Goal: Task Accomplishment & Management: Use online tool/utility

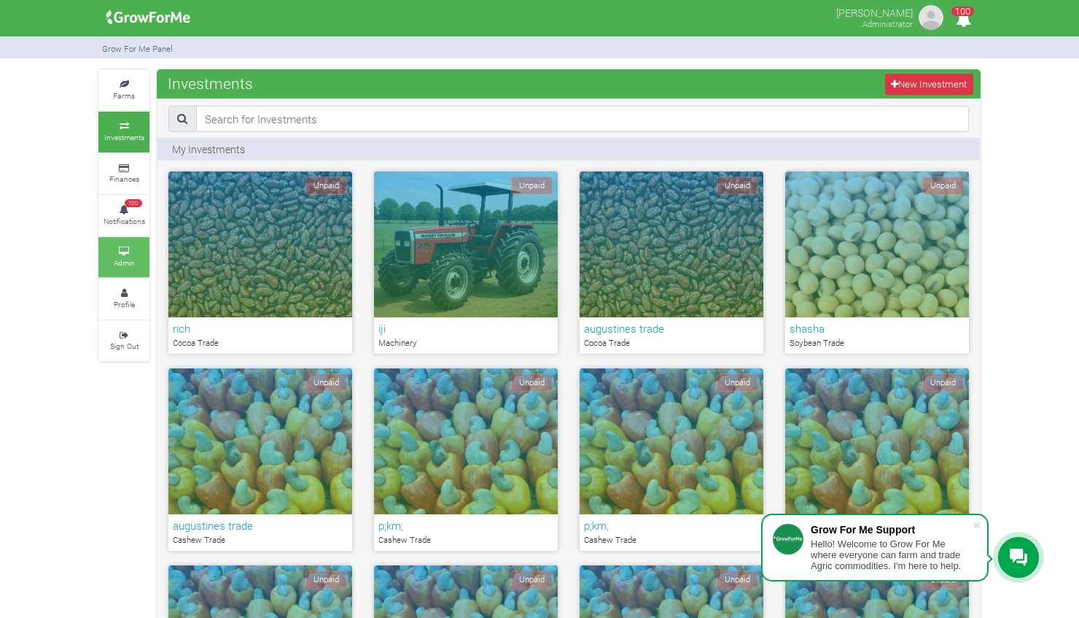
click at [122, 262] on small "Admin" at bounding box center [124, 262] width 21 height 10
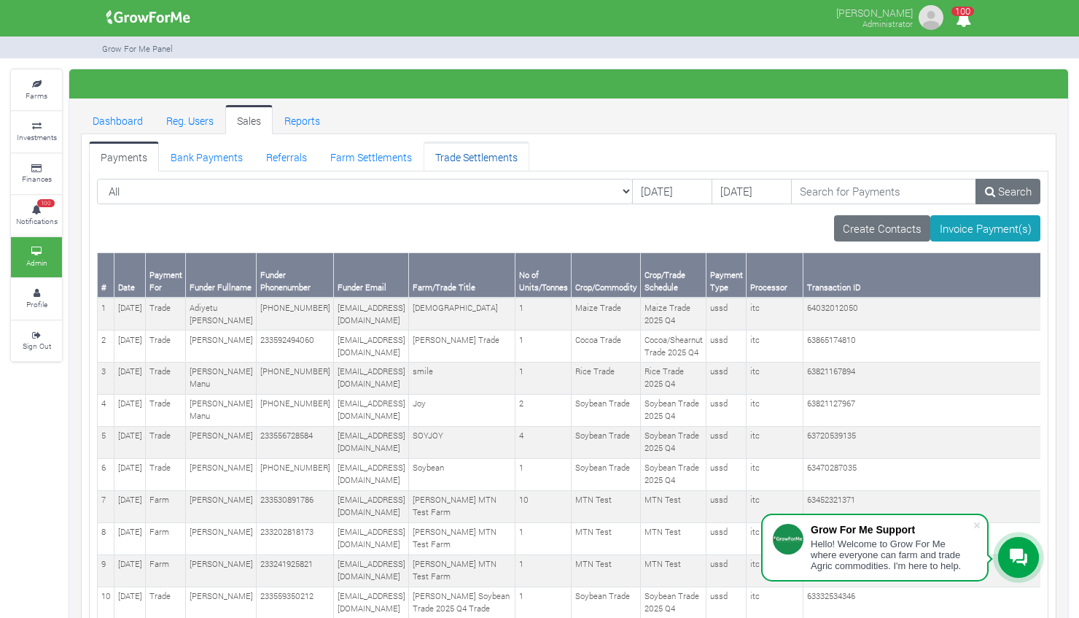
click at [468, 147] on link "Trade Settlements" at bounding box center [477, 155] width 106 height 29
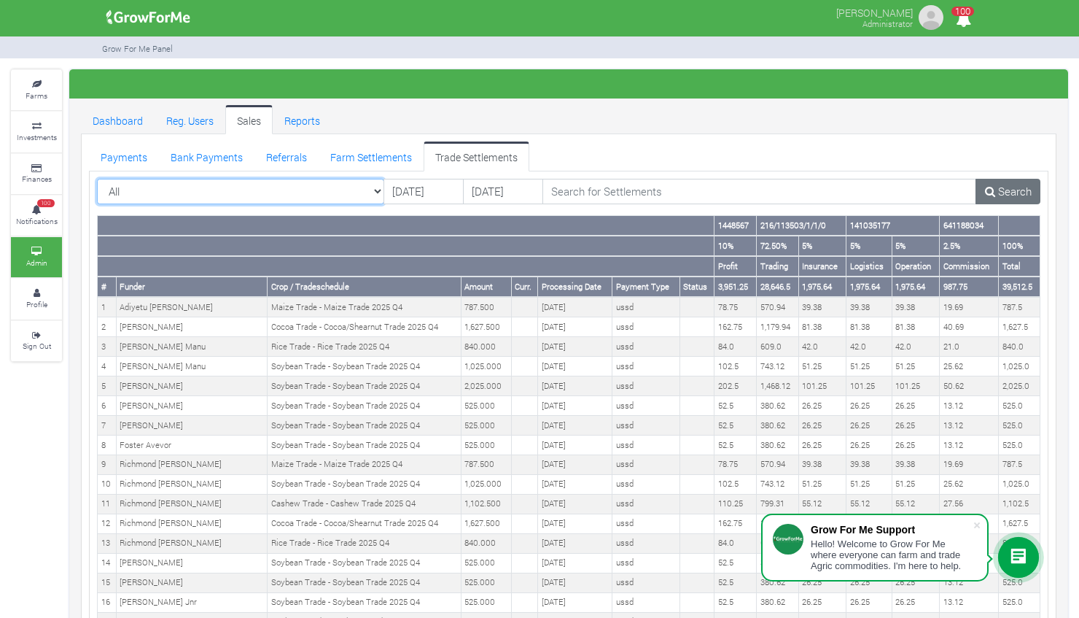
click at [380, 189] on select "All All AcresNano Soybean Trading - 2024 - (Soybean Trade)" at bounding box center [240, 192] width 287 height 26
select select "?tradeschedule=47"
click at [97, 179] on select "All All AcresNano Soybean Trading - 2024 - (Soybean Trade)" at bounding box center [240, 192] width 287 height 26
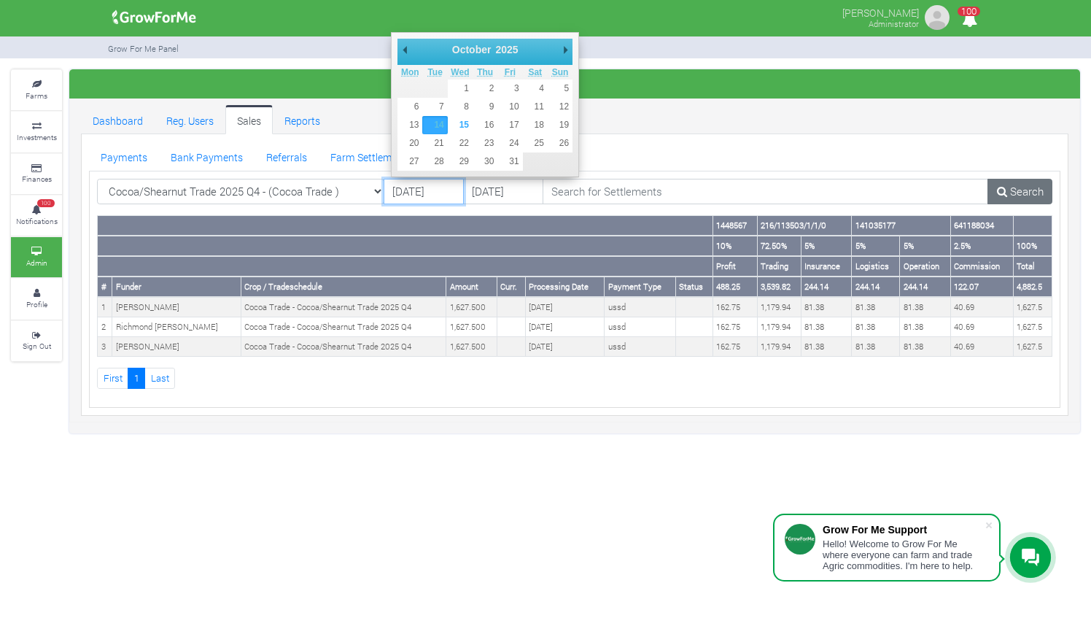
click at [408, 188] on input "14/10/2025" at bounding box center [424, 192] width 80 height 26
type input "[DATE]"
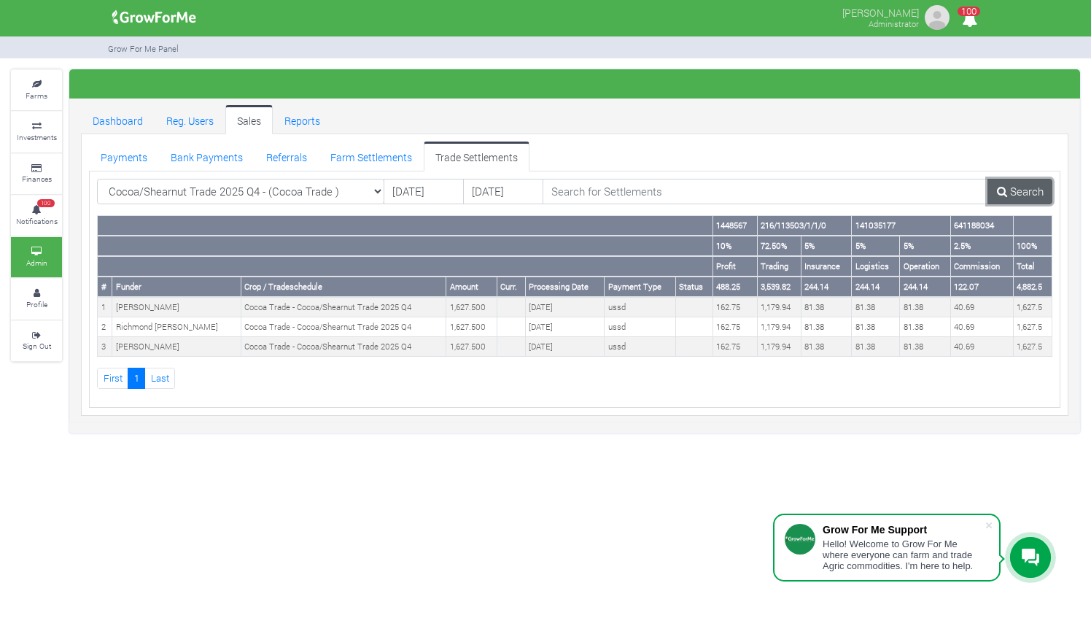
click at [1012, 194] on link "Search" at bounding box center [1019, 192] width 65 height 26
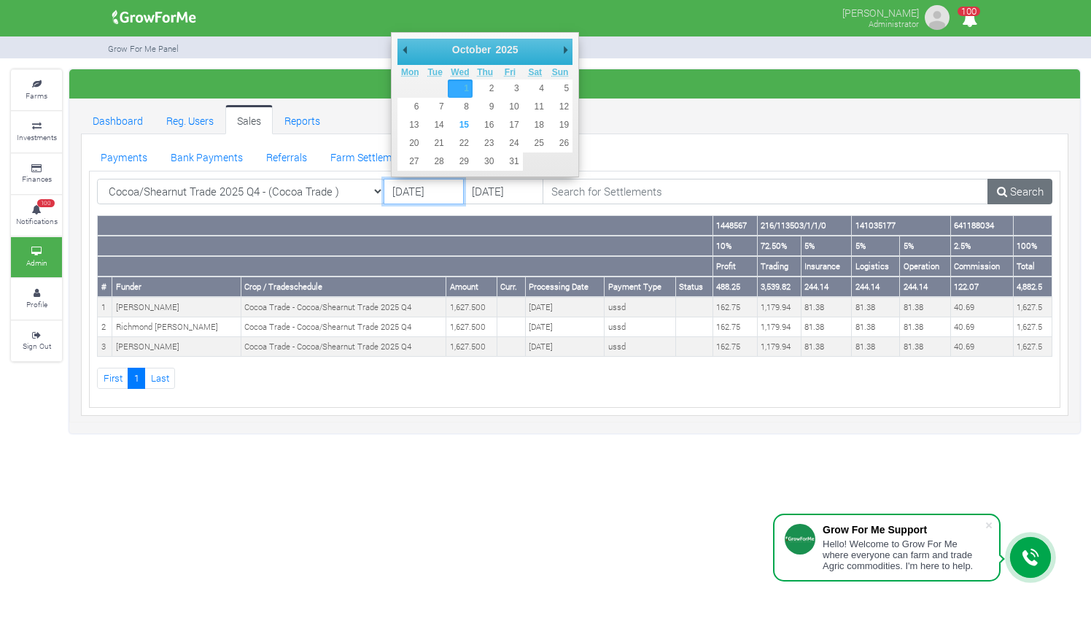
click at [423, 187] on input "01/10/2025" at bounding box center [424, 192] width 80 height 26
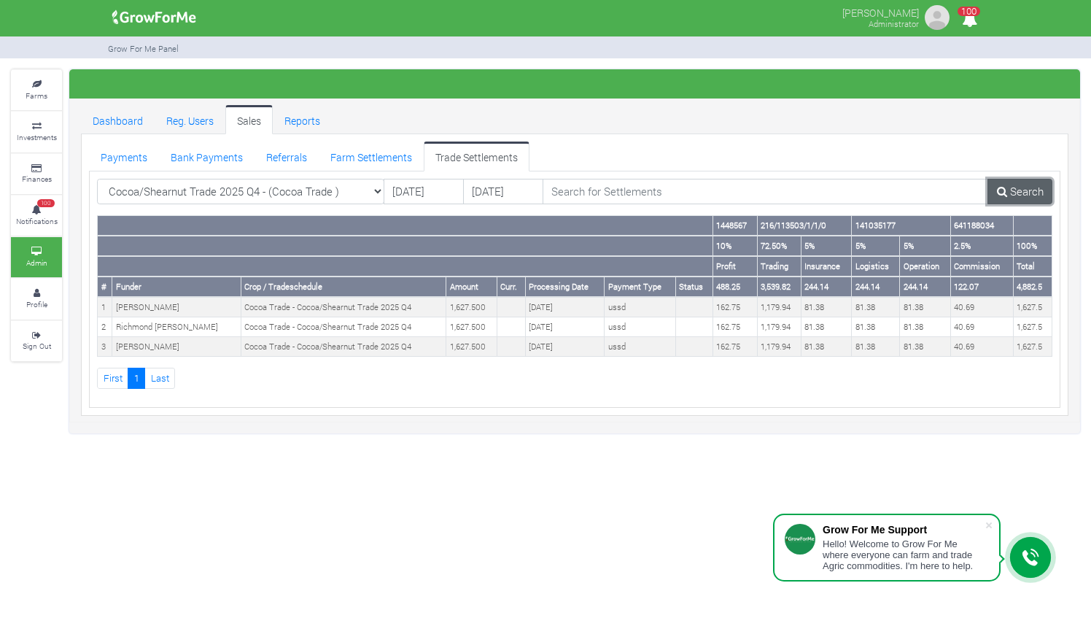
click at [1011, 181] on link "Search" at bounding box center [1019, 192] width 65 height 26
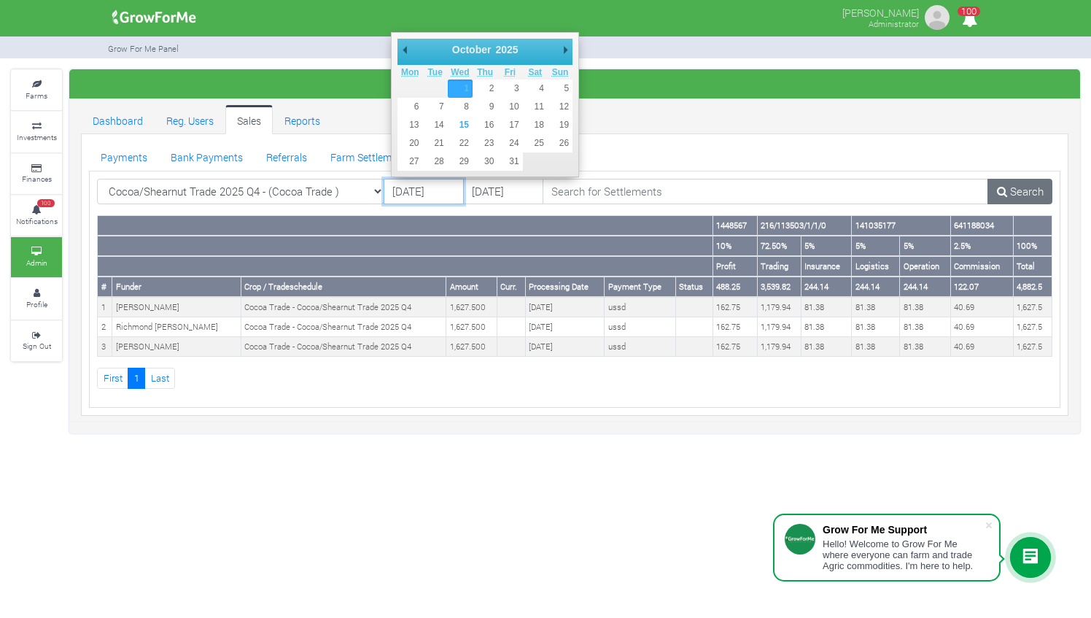
click at [421, 185] on input "01/10/2025" at bounding box center [424, 192] width 80 height 26
type input "01/01/2025"
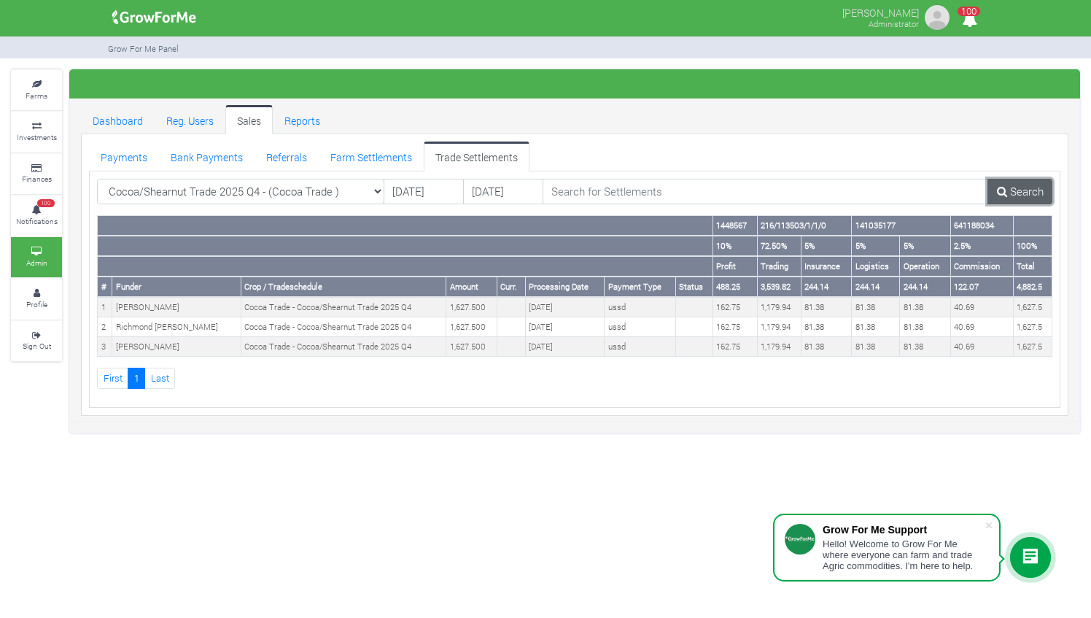
click at [1002, 190] on icon at bounding box center [1002, 191] width 10 height 11
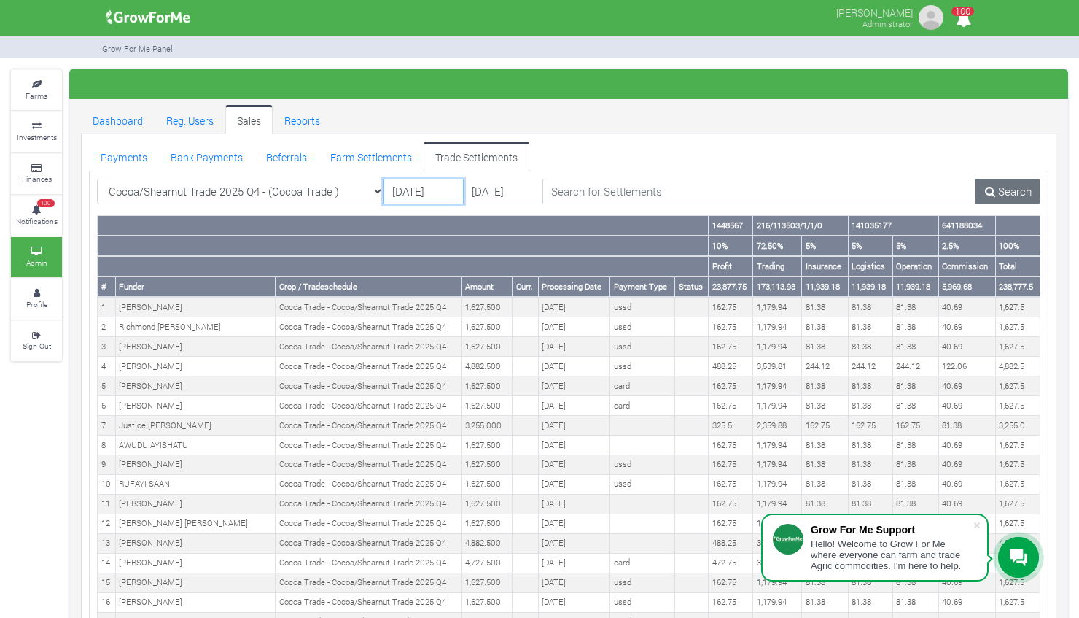
click at [405, 185] on input "[DATE]" at bounding box center [424, 192] width 80 height 26
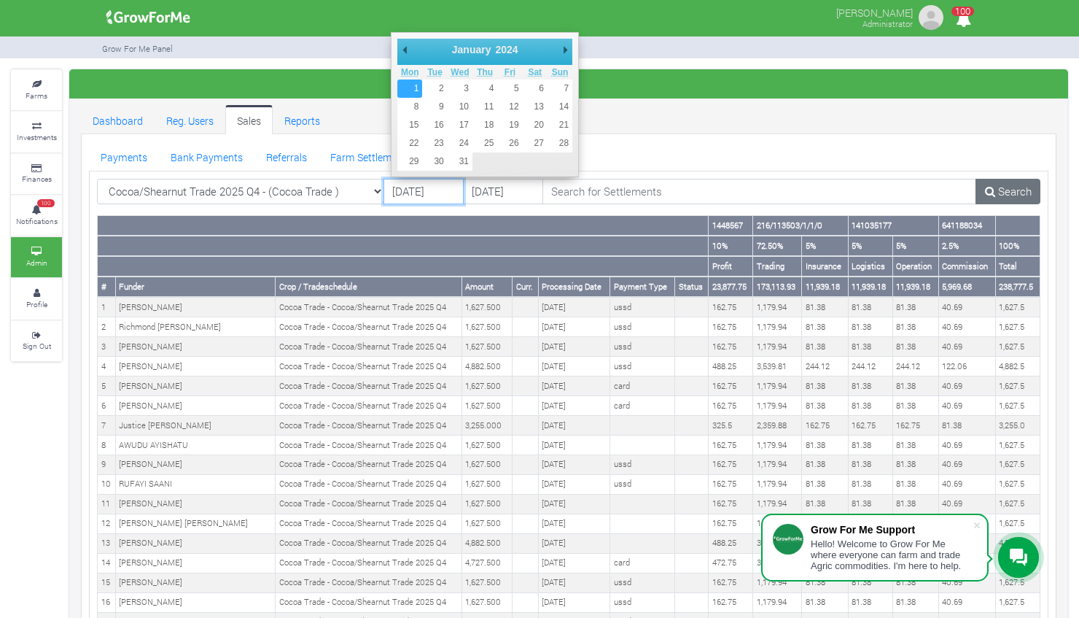
type input "01/01/2024"
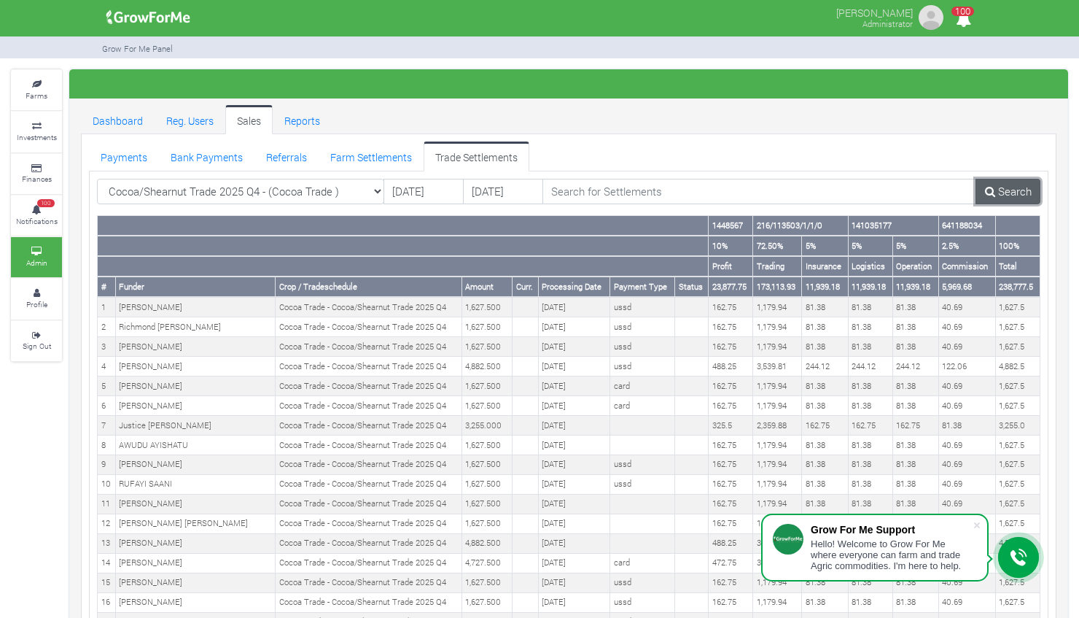
click at [1021, 189] on link "Search" at bounding box center [1008, 192] width 65 height 26
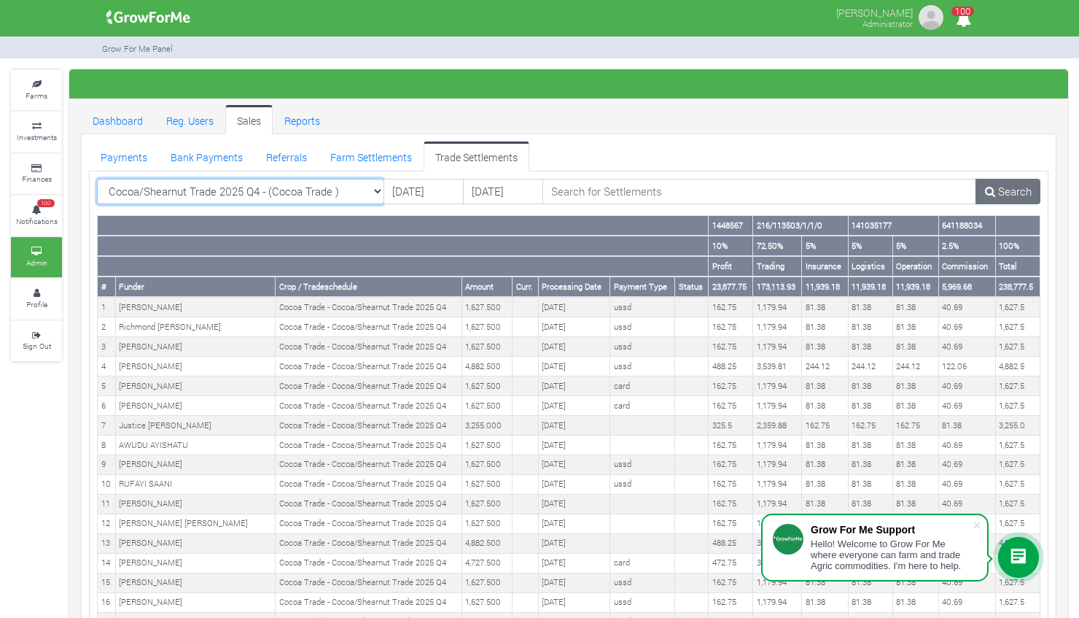
click at [375, 187] on select "Cocoa/Shearnut Trade 2025 Q4 - (Cocoa Trade ) All AcresNano Soybean Trading - 2…" at bounding box center [240, 192] width 287 height 26
click at [381, 190] on select "Cocoa/Shearnut Trade 2025 Q4 - (Cocoa Trade ) All AcresNano Soybean Trading - 2…" at bounding box center [240, 192] width 287 height 26
select select "?tradeschedule=18"
click at [97, 179] on select "Cocoa/Shearnut Trade 2025 Q4 - (Cocoa Trade ) All AcresNano Soybean Trading - 2…" at bounding box center [240, 192] width 287 height 26
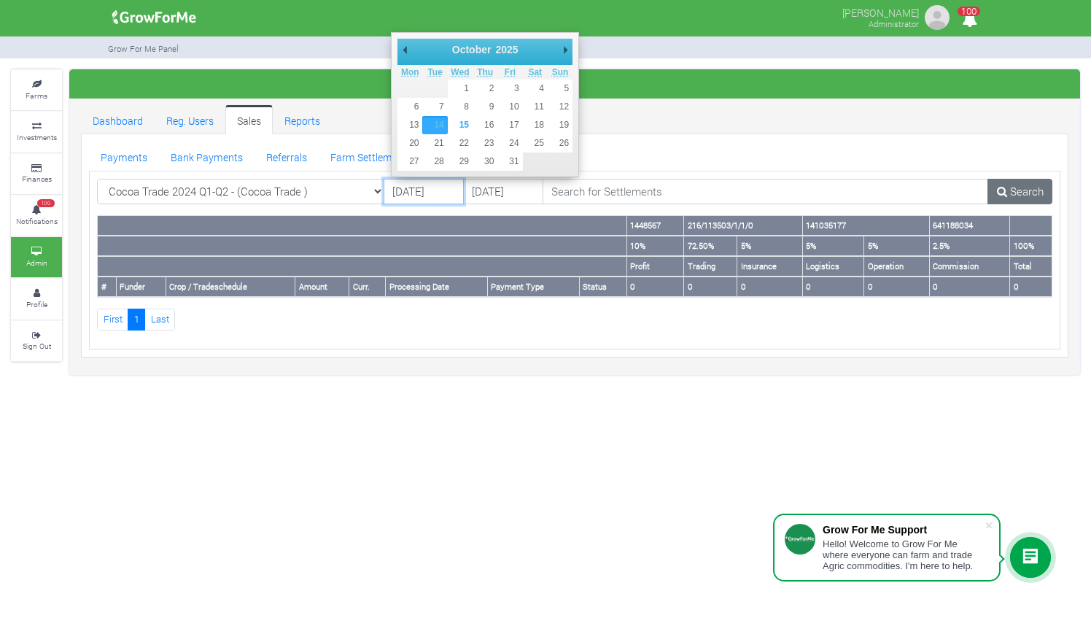
click at [405, 186] on input "[DATE]" at bounding box center [424, 192] width 80 height 26
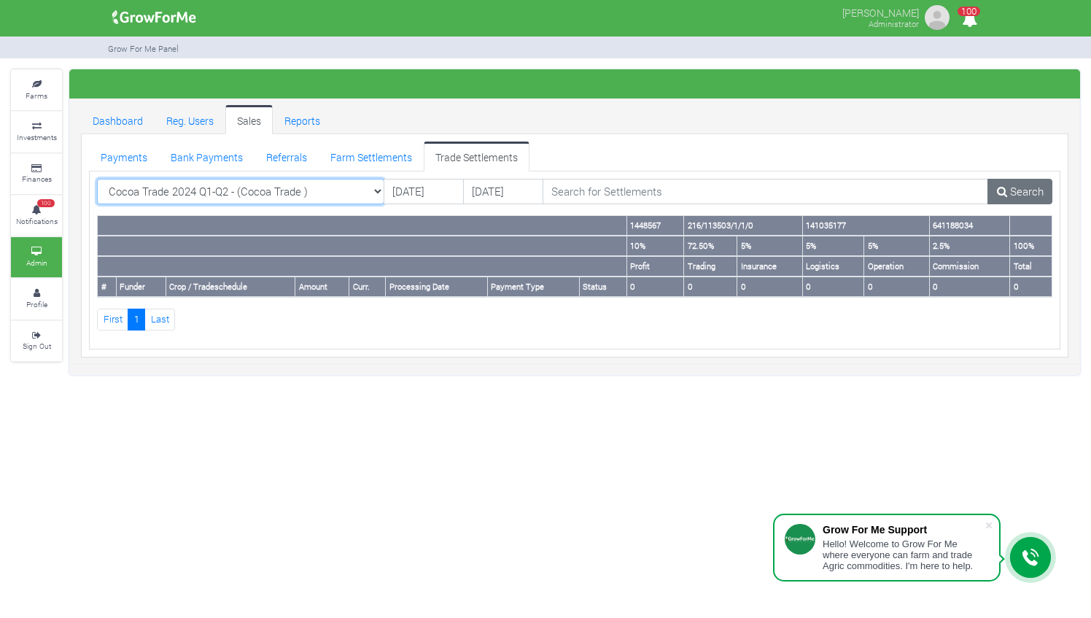
click at [380, 190] on select "Cocoa Trade 2024 Q1-Q2 - (Cocoa Trade ) All AcresNano Soybean Trading - 2024 - …" at bounding box center [240, 192] width 287 height 26
select select "?tradeschedule=47"
click at [97, 179] on select "Cocoa Trade 2024 Q1-Q2 - (Cocoa Trade ) All AcresNano Soybean Trading - 2024 - …" at bounding box center [240, 192] width 287 height 26
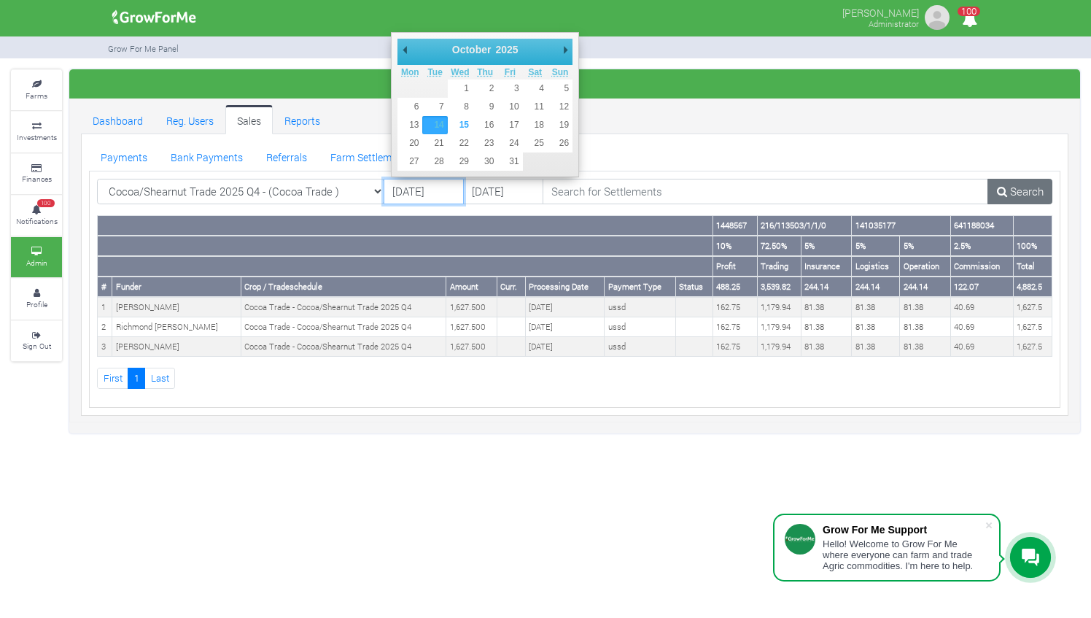
click at [409, 189] on input "[DATE]" at bounding box center [424, 192] width 80 height 26
click at [1009, 189] on link "Search" at bounding box center [1019, 192] width 65 height 26
click at [403, 185] on input "14/10/2025" at bounding box center [424, 192] width 80 height 26
click at [519, 48] on select "2016 2017 2018 2019 2020 2021 2022 2023 2024 2025 2026 2027 2028 2029 2030" at bounding box center [512, 49] width 39 height 15
type input "[DATE]"
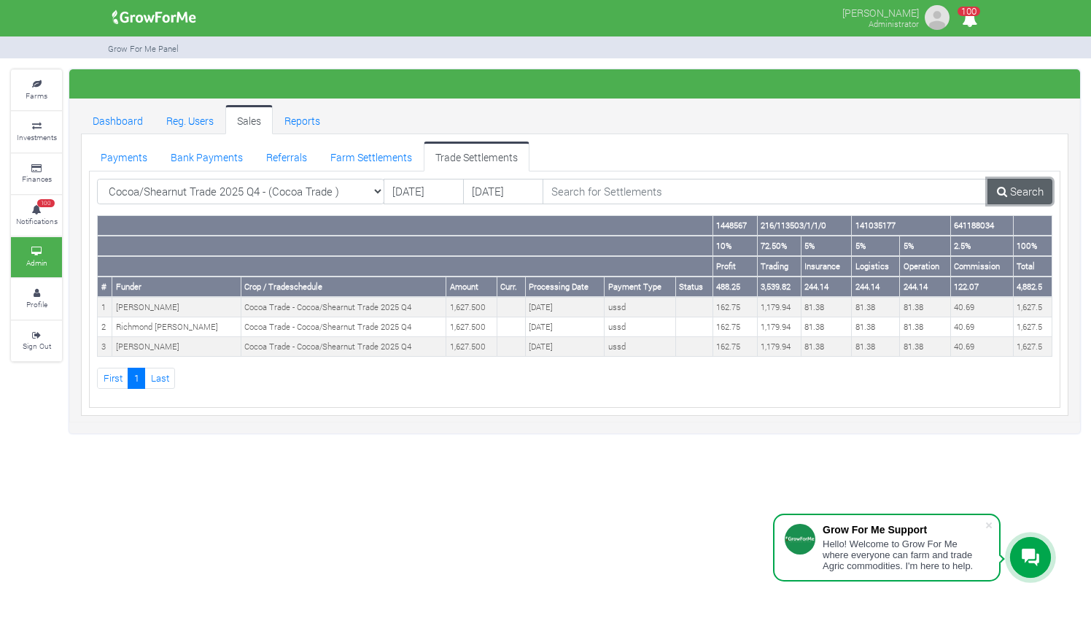
click at [1011, 185] on link "Search" at bounding box center [1019, 192] width 65 height 26
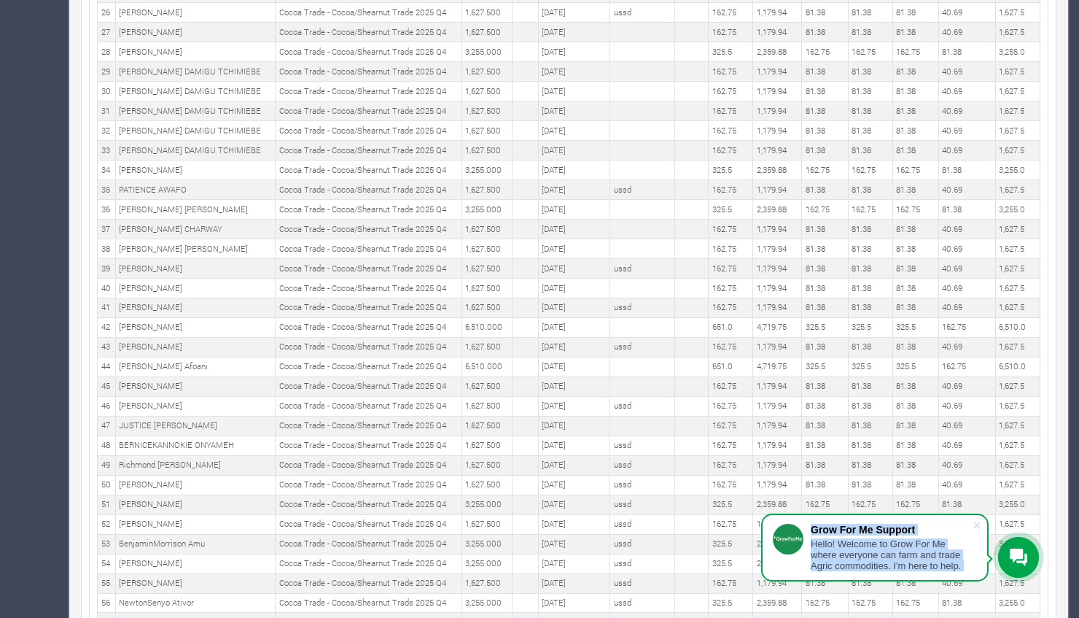
scroll to position [1444, 0]
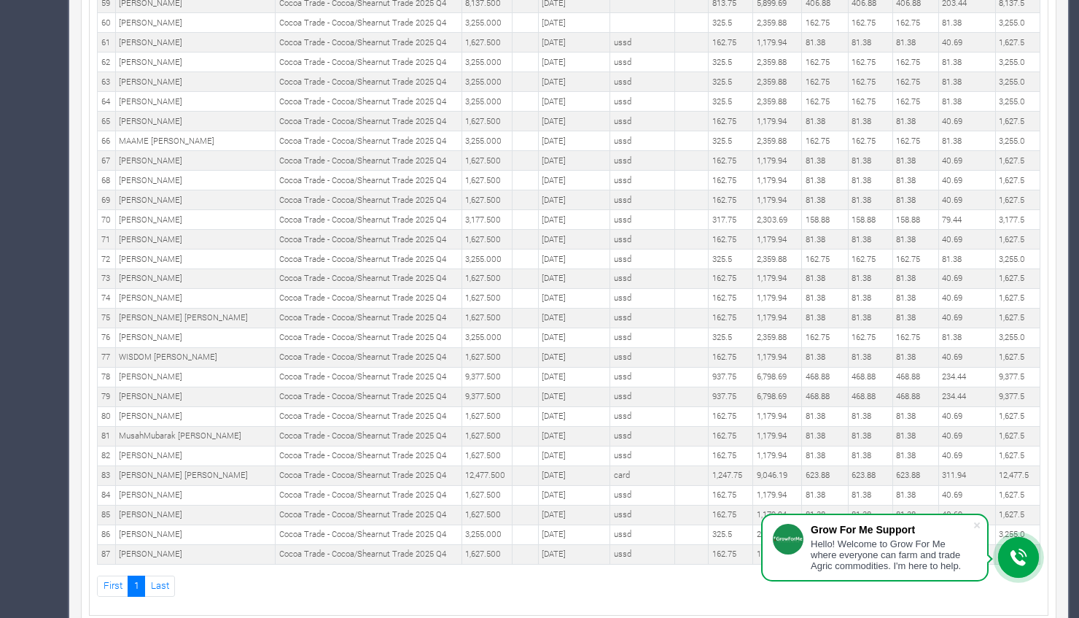
drag, startPoint x: 112, startPoint y: 303, endPoint x: 1052, endPoint y: 528, distance: 966.5
copy table "1448567 216/113503/1/1/0 141035177 641188034 10% 72.50% 5% 5% 5% 2.5% 100% ..."
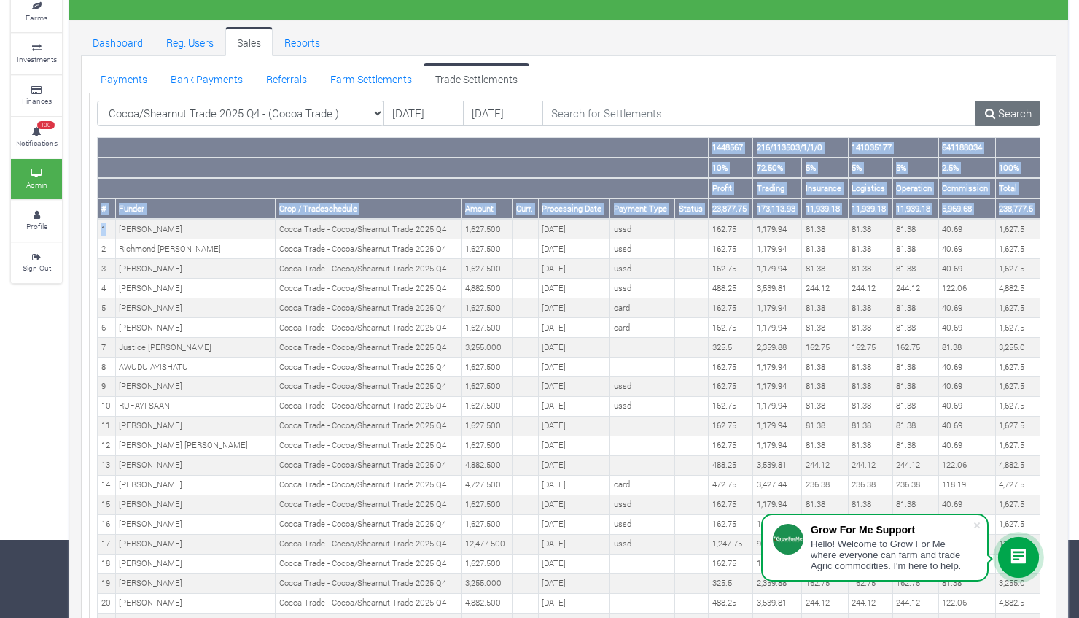
scroll to position [0, 0]
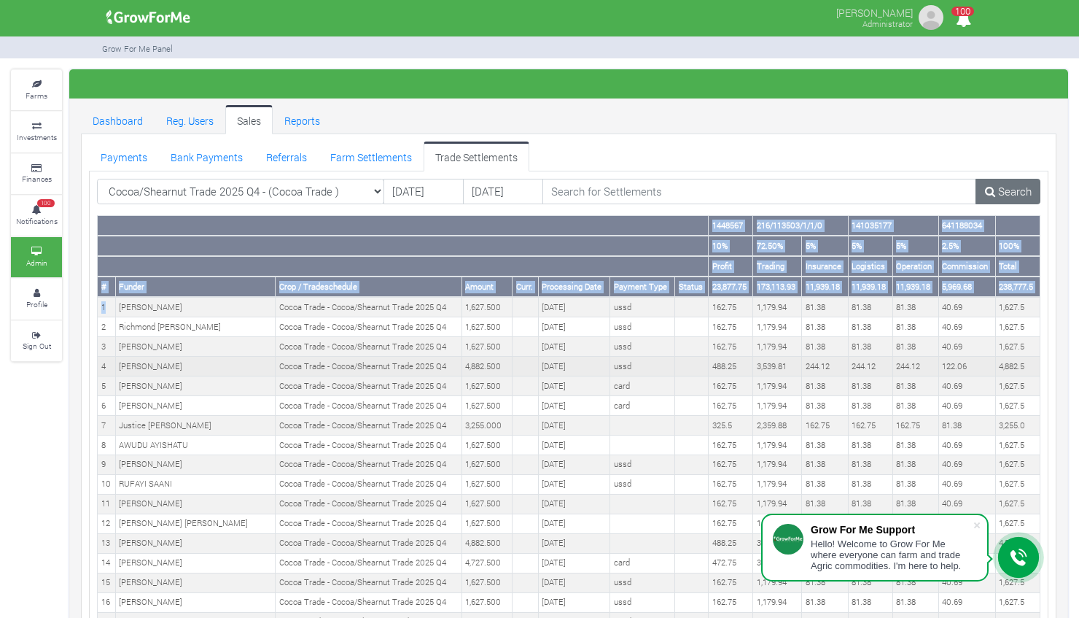
click at [220, 366] on td "[PERSON_NAME]" at bounding box center [195, 367] width 160 height 20
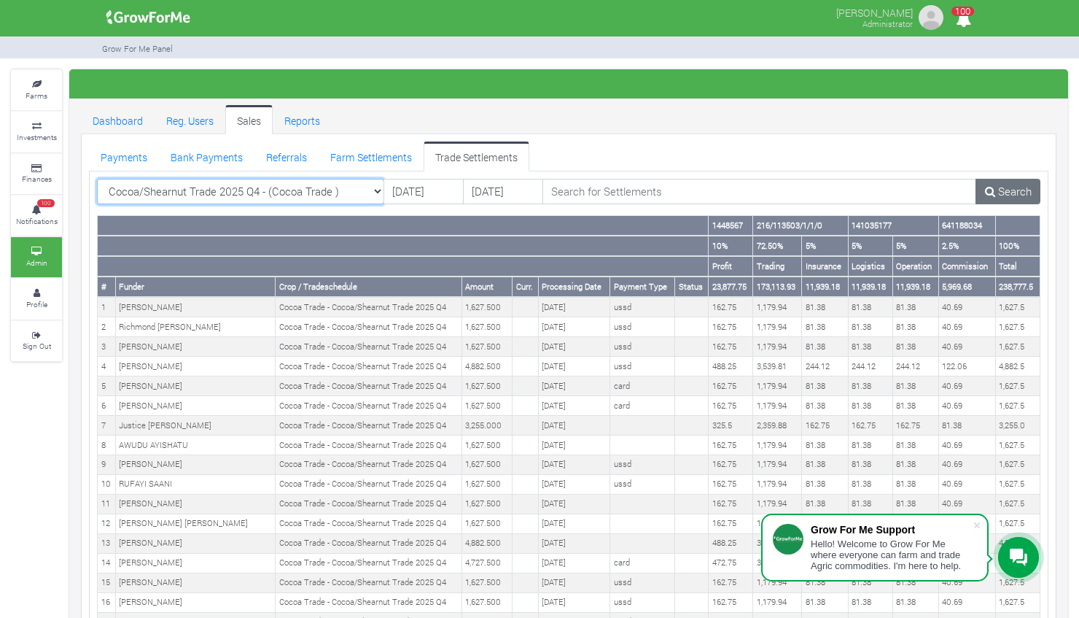
drag, startPoint x: 105, startPoint y: 190, endPoint x: 293, endPoint y: 190, distance: 188.1
click at [293, 190] on select "Cocoa/Shearnut Trade 2025 Q4 - (Cocoa Trade ) All AcresNano Soybean Trading - 2…" at bounding box center [240, 192] width 287 height 26
click at [111, 189] on select "Cocoa/Shearnut Trade 2025 Q4 - (Cocoa Trade ) All AcresNano Soybean Trading - 2…" at bounding box center [240, 192] width 287 height 26
drag, startPoint x: 111, startPoint y: 189, endPoint x: 263, endPoint y: 312, distance: 196.0
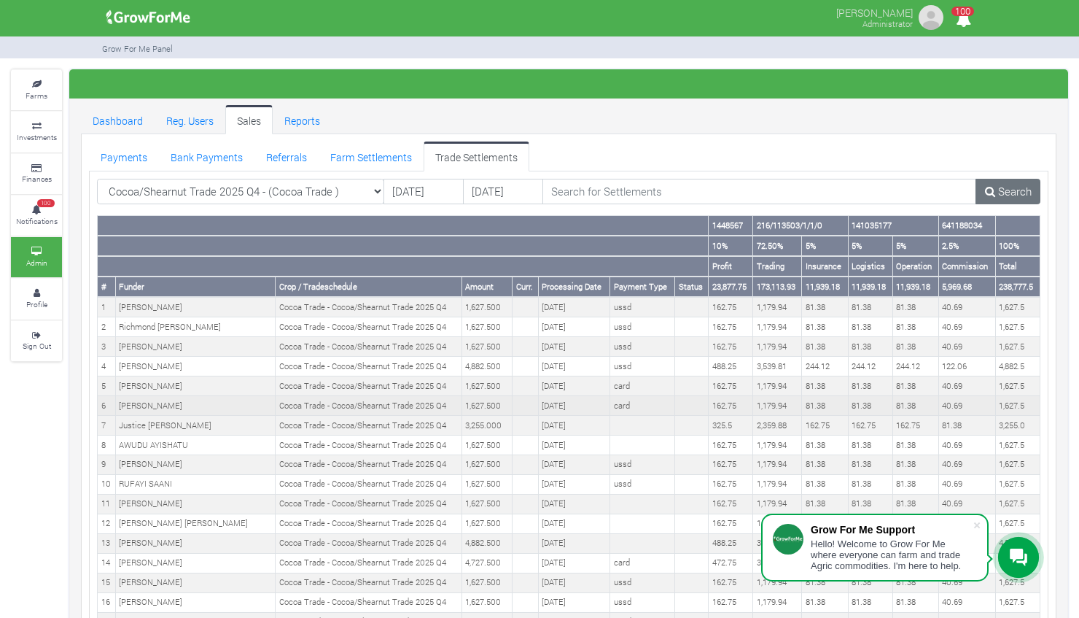
click at [475, 398] on td "1,627.500" at bounding box center [487, 406] width 51 height 20
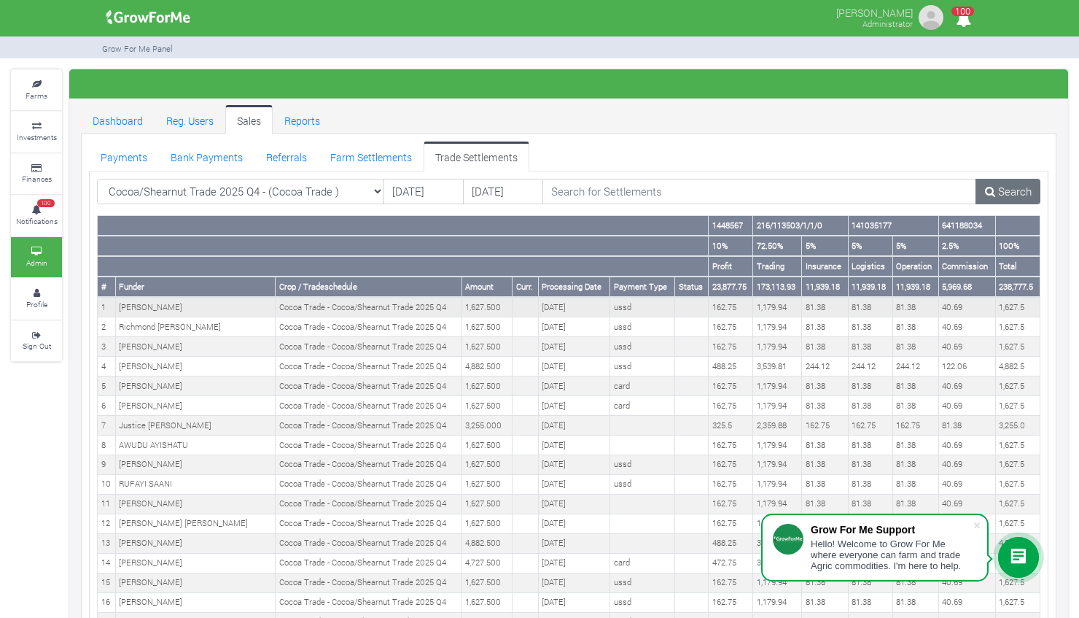
click at [279, 307] on td "Cocoa Trade - Cocoa/Shearnut Trade 2025 Q4" at bounding box center [369, 307] width 187 height 20
drag, startPoint x: 260, startPoint y: 306, endPoint x: 427, endPoint y: 305, distance: 167.0
click at [427, 305] on td "Cocoa Trade - Cocoa/Shearnut Trade 2025 Q4" at bounding box center [369, 307] width 187 height 20
copy td "Cocoa Trade - Cocoa/Shearnut Trade 2025 Q4"
click at [378, 190] on select "Cocoa/Shearnut Trade 2025 Q4 - (Cocoa Trade ) All AcresNano Soybean Trading - 2…" at bounding box center [240, 192] width 287 height 26
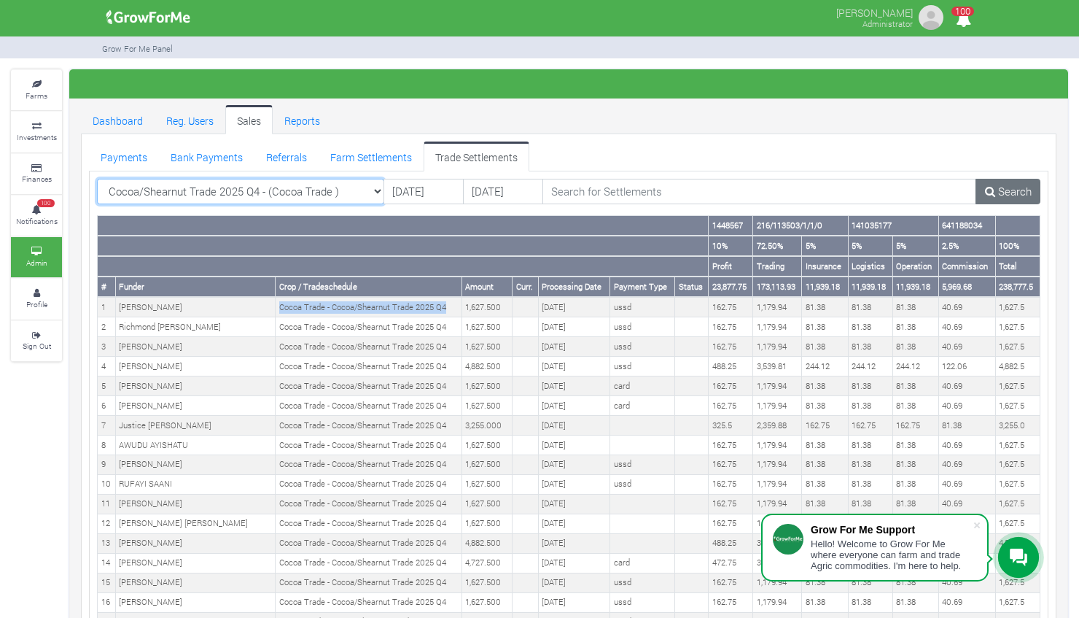
select select "?tradeschedule=45"
click at [97, 179] on select "Cocoa/Shearnut Trade 2025 Q4 - (Cocoa Trade ) All AcresNano Soybean Trading - 2…" at bounding box center [240, 192] width 287 height 26
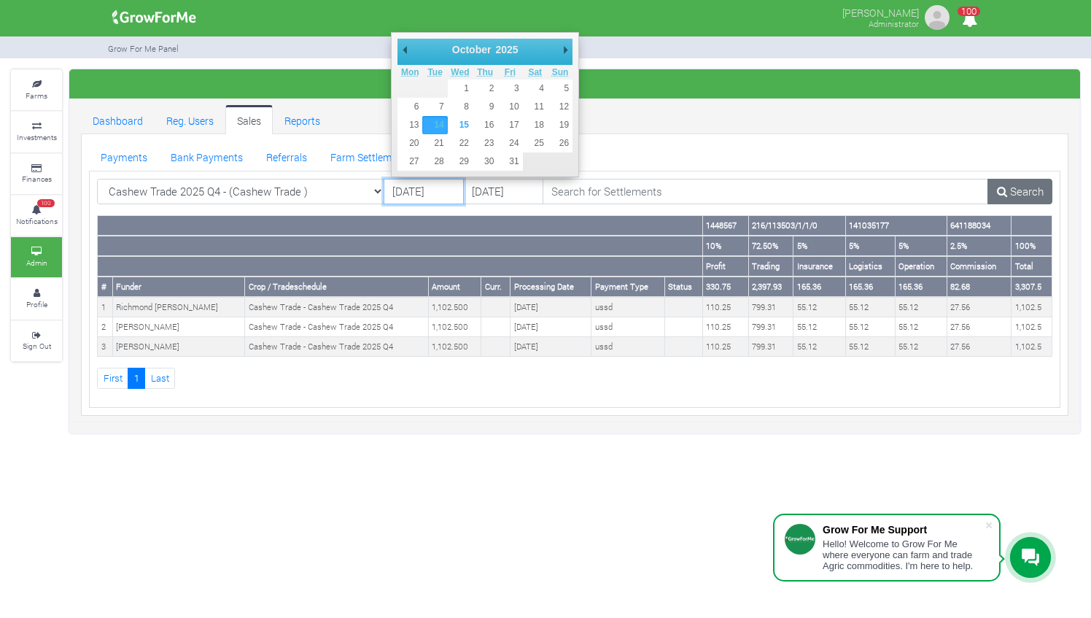
click at [409, 184] on input "[DATE]" at bounding box center [424, 192] width 80 height 26
click at [417, 180] on input "[DATE]" at bounding box center [424, 192] width 80 height 26
type input "[DATE]"
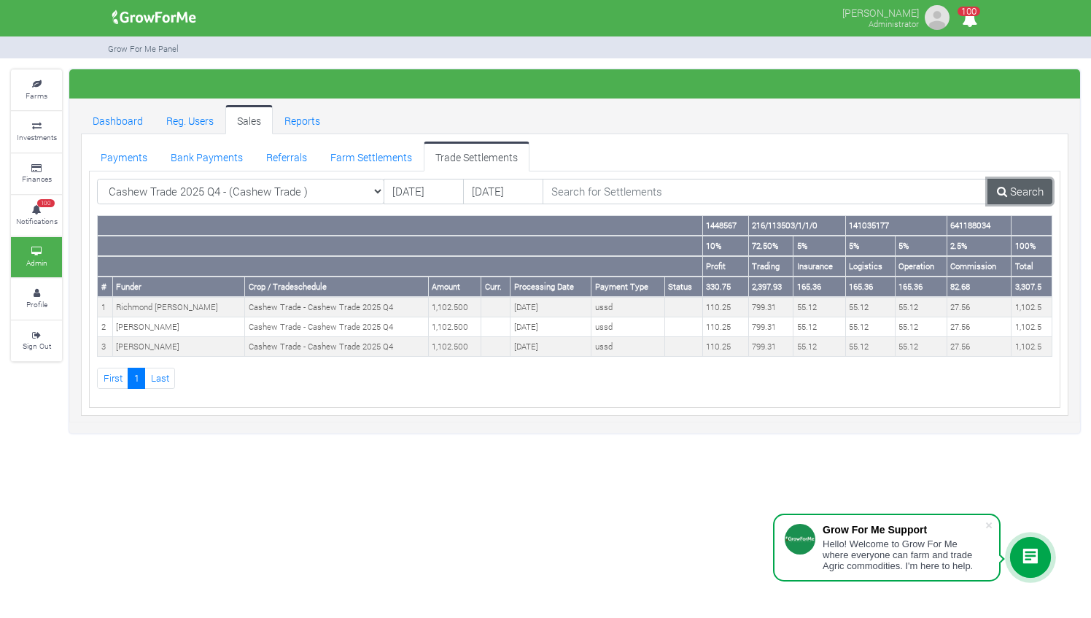
click at [1021, 184] on link "Search" at bounding box center [1019, 192] width 65 height 26
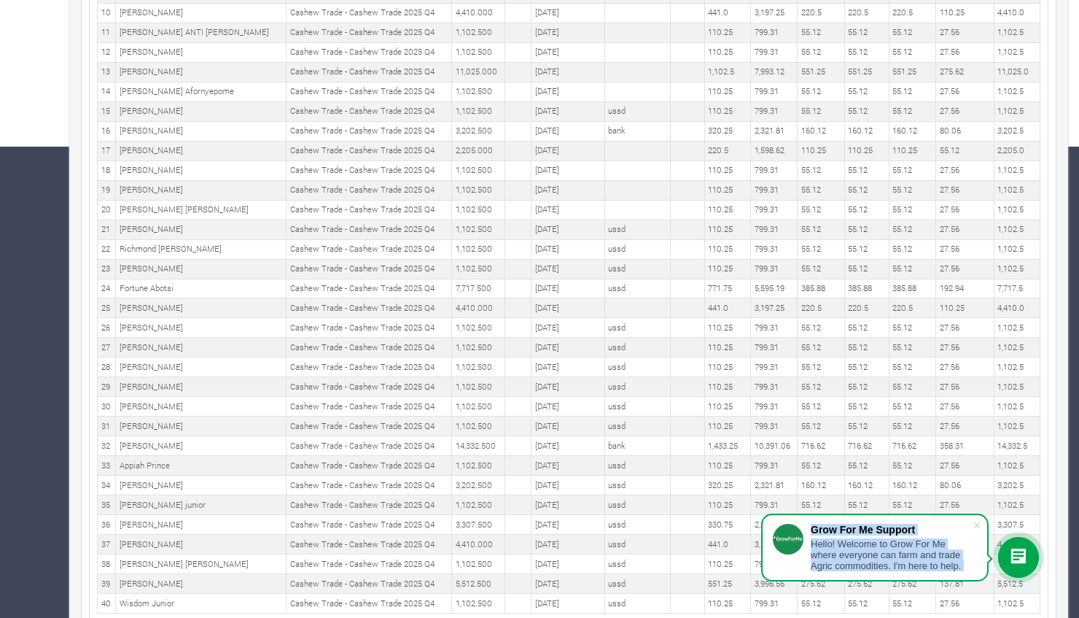
scroll to position [531, 0]
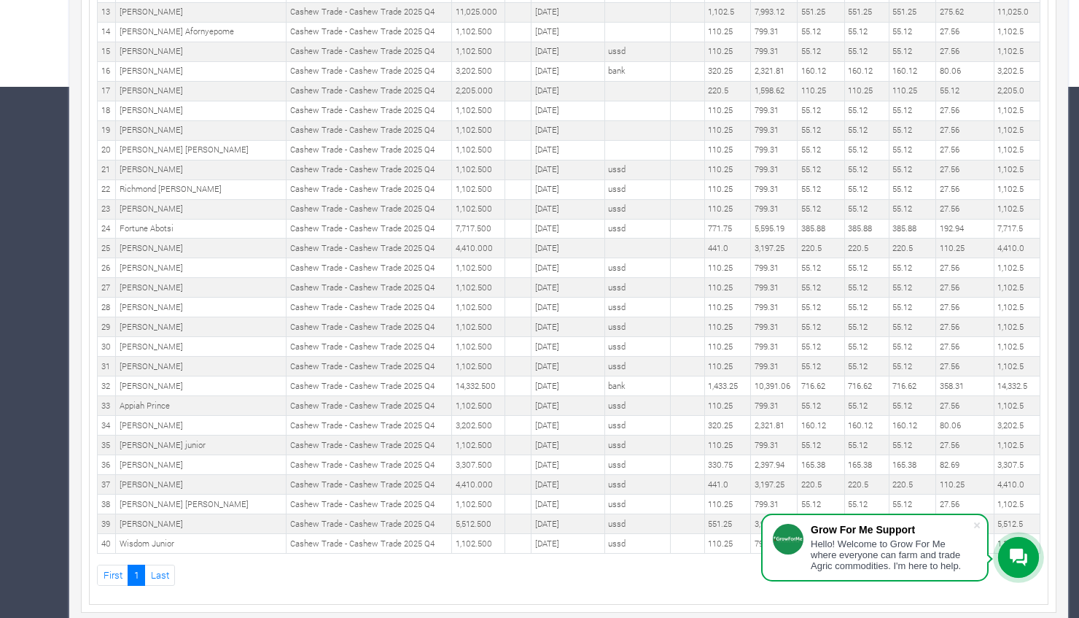
drag, startPoint x: 99, startPoint y: 306, endPoint x: 1037, endPoint y: 528, distance: 963.7
drag, startPoint x: 1037, startPoint y: 528, endPoint x: 979, endPoint y: 529, distance: 57.6
click at [979, 529] on span at bounding box center [977, 525] width 15 height 15
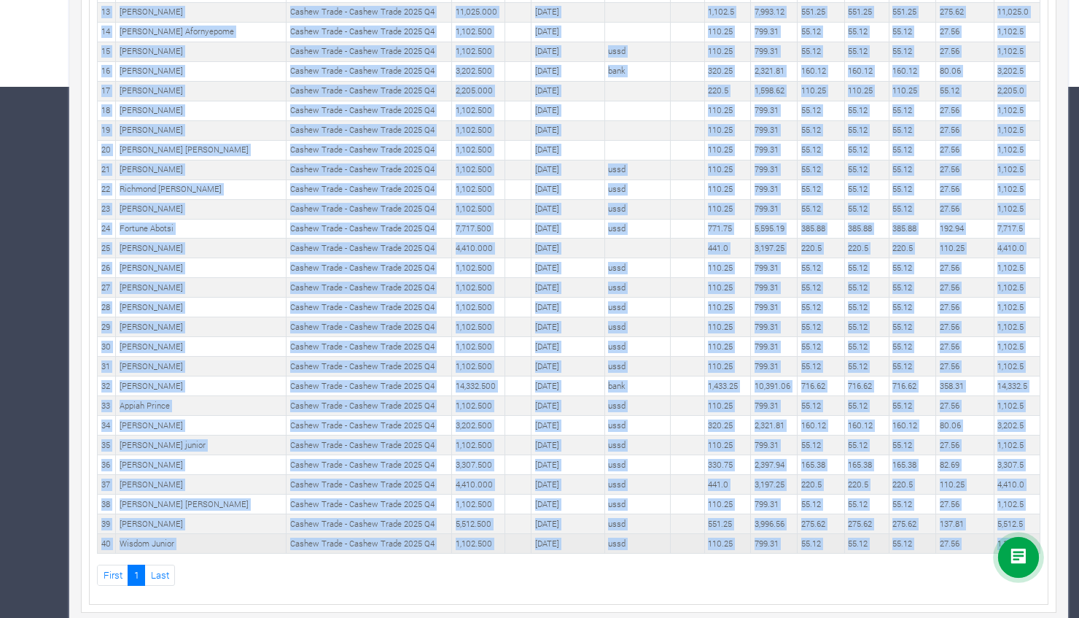
drag, startPoint x: 98, startPoint y: 308, endPoint x: 1031, endPoint y: 532, distance: 959.8
click at [1031, 532] on tbody "1 Richmond Effah Akuamoah Cashew Trade - Cashew Trade 2025 Q4 1,102.500 15th Oc…" at bounding box center [569, 159] width 943 height 787
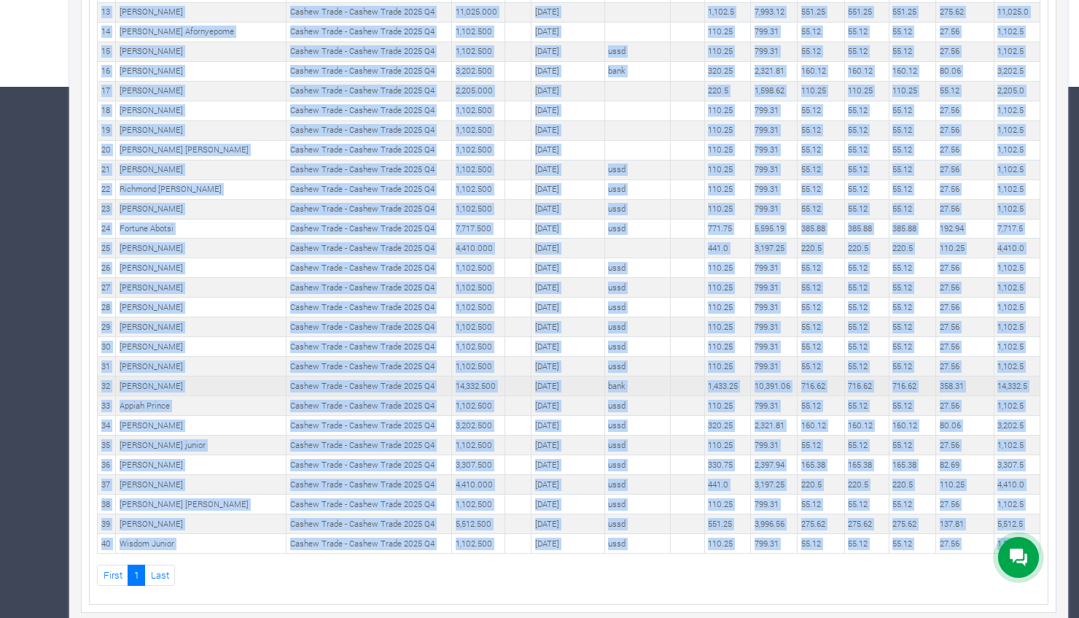
copy tbody "1 Richmond Effah Akuamoah Cashew Trade - Cashew Trade 2025 Q4 1,102.500 15th Oc…"
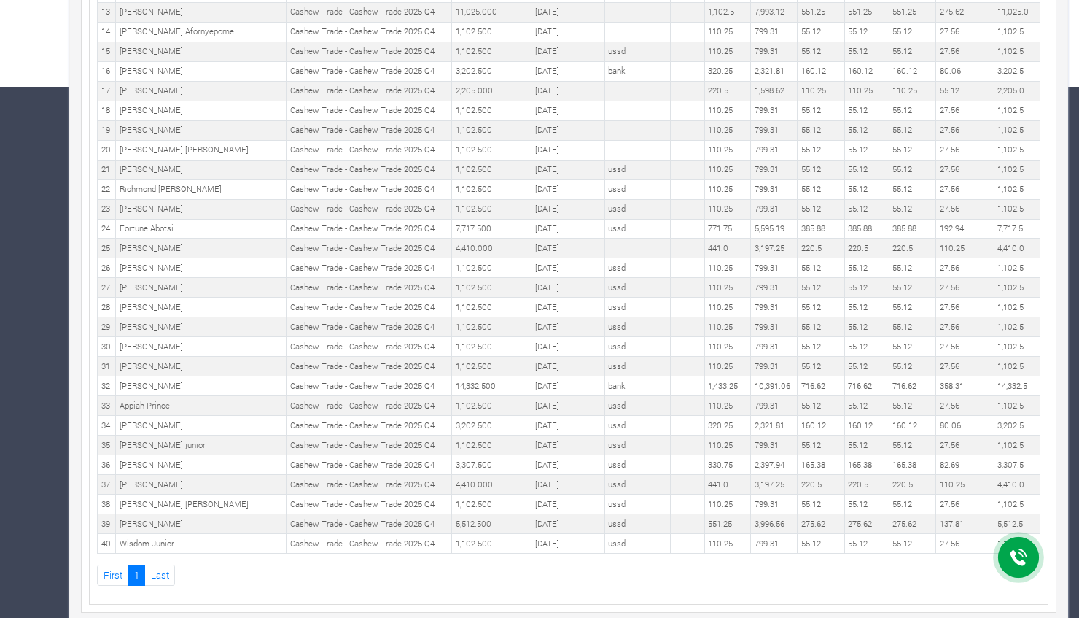
click at [411, 568] on ul "First 1" at bounding box center [568, 574] width 943 height 21
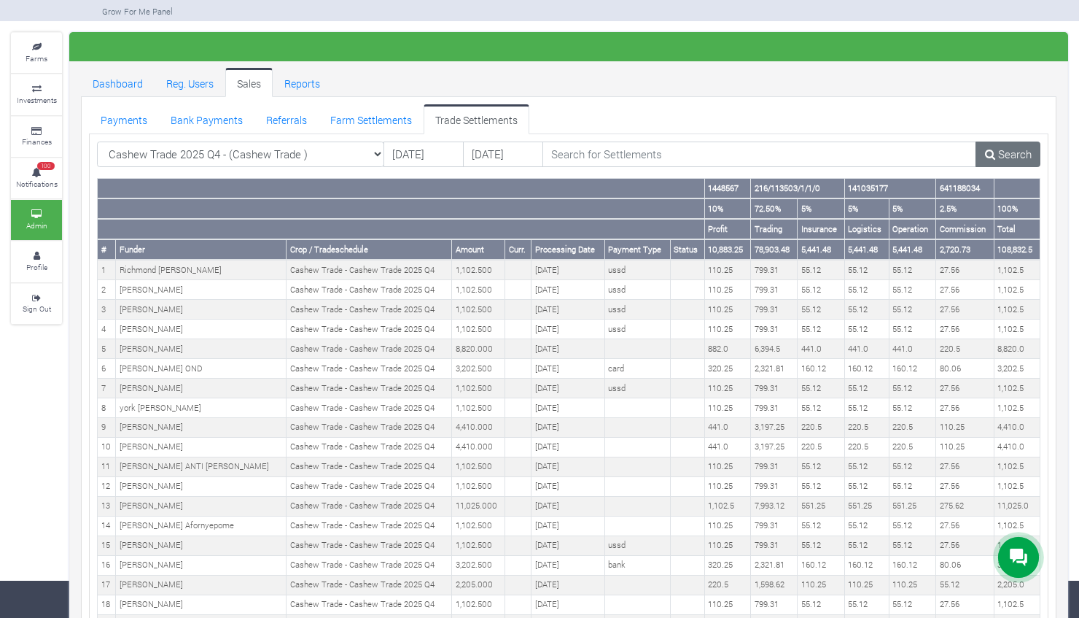
scroll to position [31, 0]
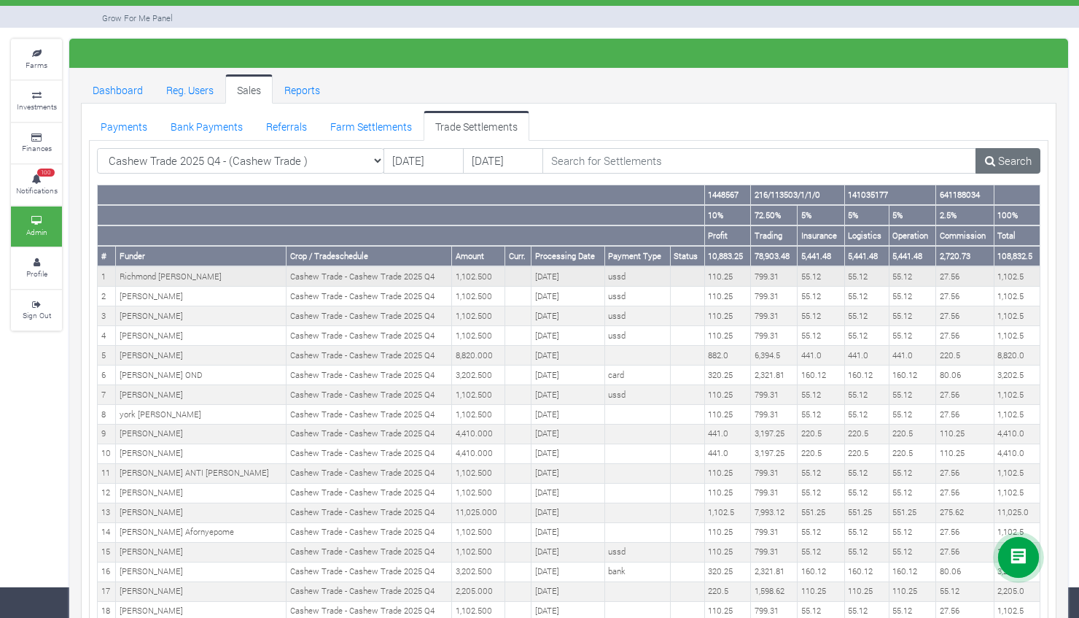
click at [315, 272] on td "Cashew Trade - Cashew Trade 2025 Q4" at bounding box center [370, 276] width 166 height 20
drag, startPoint x: 252, startPoint y: 274, endPoint x: 395, endPoint y: 281, distance: 143.1
click at [395, 281] on td "Cashew Trade - Cashew Trade 2025 Q4" at bounding box center [370, 276] width 166 height 20
copy td "Cashew Trade - Cashew Trade 2025 Q4"
click at [373, 158] on select "Cashew Trade 2025 Q4 - (Cashew Trade ) All AcresNano Soybean Trading - 2024 - (…" at bounding box center [240, 161] width 287 height 26
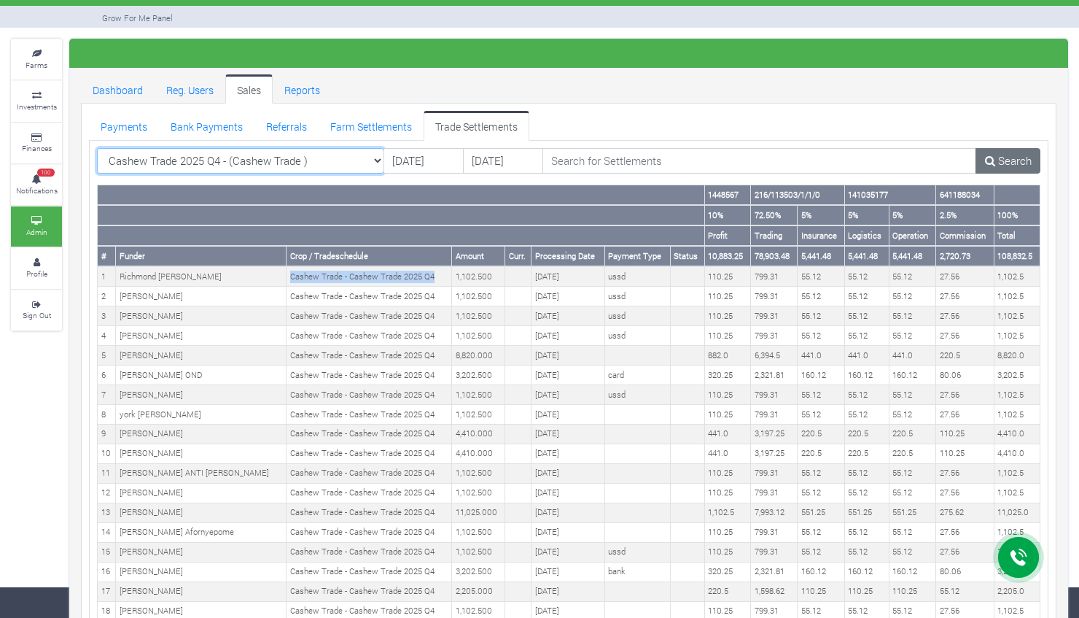
select select "?tradeschedule=43"
click at [97, 148] on select "Cashew Trade 2025 Q4 - (Cashew Trade ) All AcresNano Soybean Trading - 2024 - (…" at bounding box center [240, 161] width 287 height 26
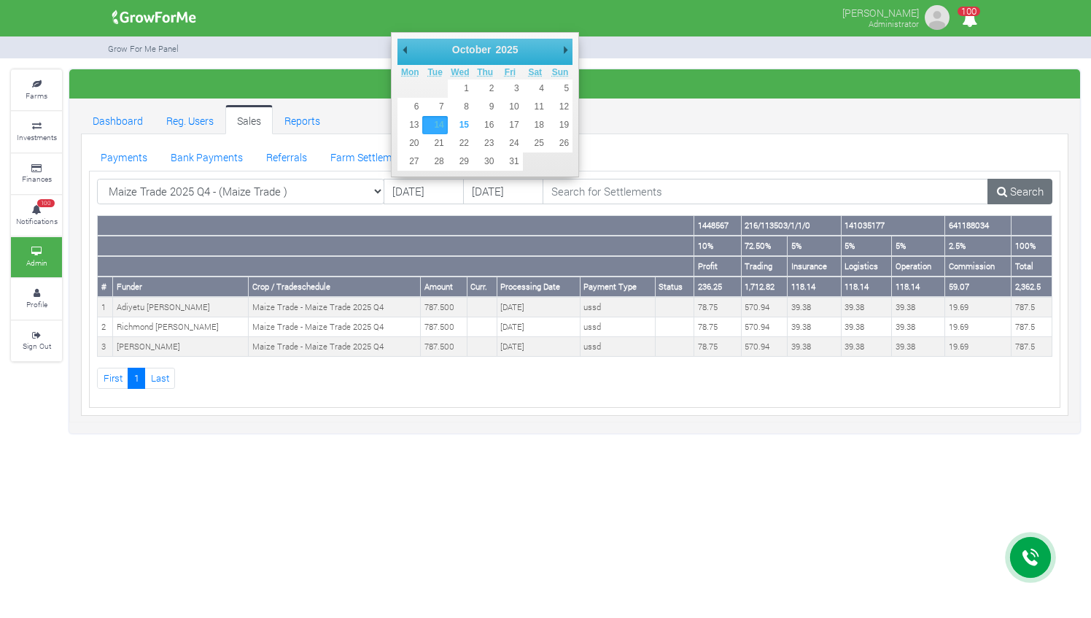
click at [407, 186] on input "14/10/2025" at bounding box center [424, 192] width 80 height 26
type input "[DATE]"
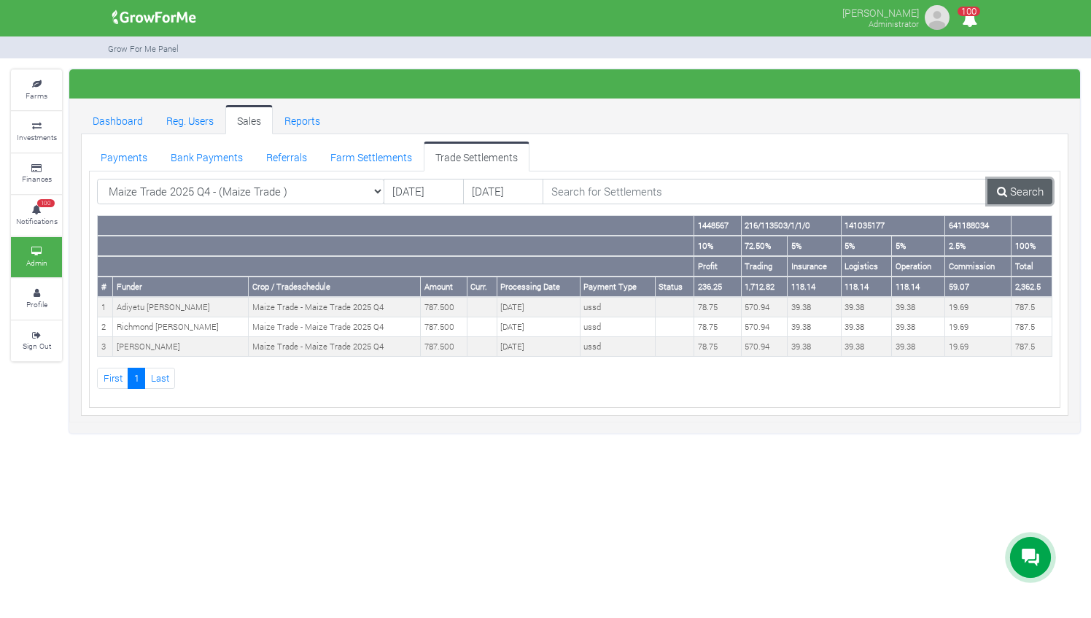
click at [1019, 190] on link "Search" at bounding box center [1019, 192] width 65 height 26
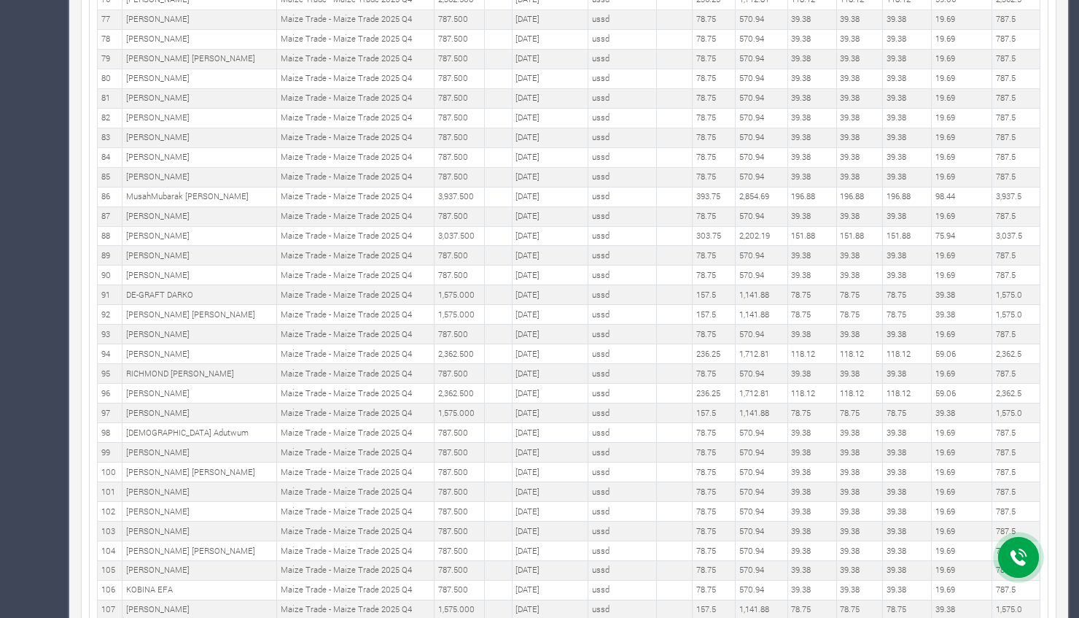
scroll to position [1950, 0]
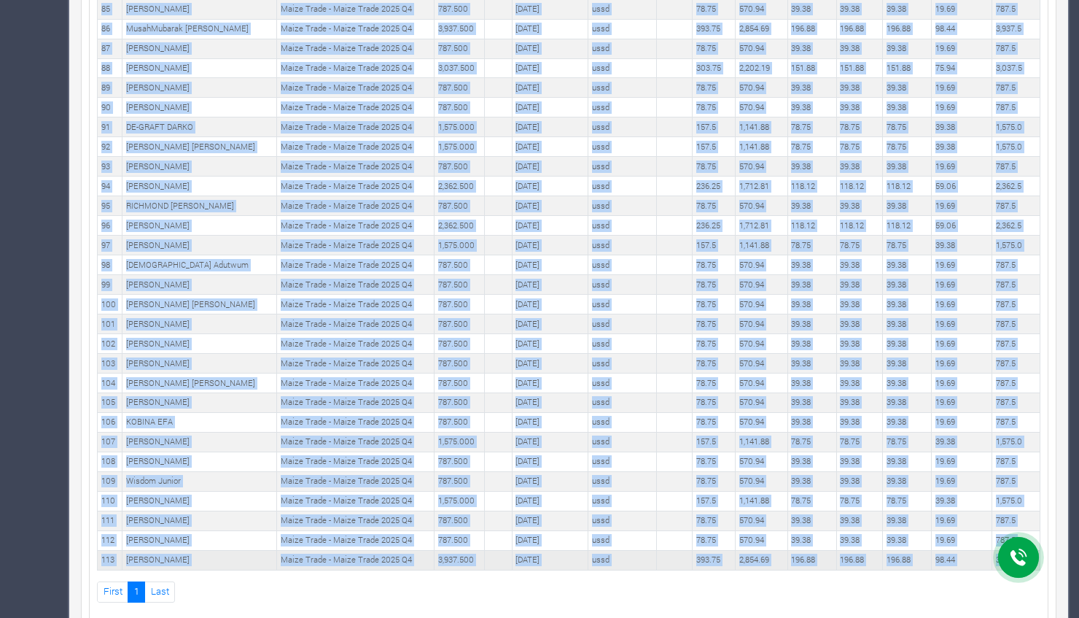
drag, startPoint x: 98, startPoint y: 306, endPoint x: 1021, endPoint y: 529, distance: 949.7
copy tbody "1 Adiyetu umouru Mohammed Maize Trade - Maize Trade 2025 Q4 787.500 15th Oct 20…"
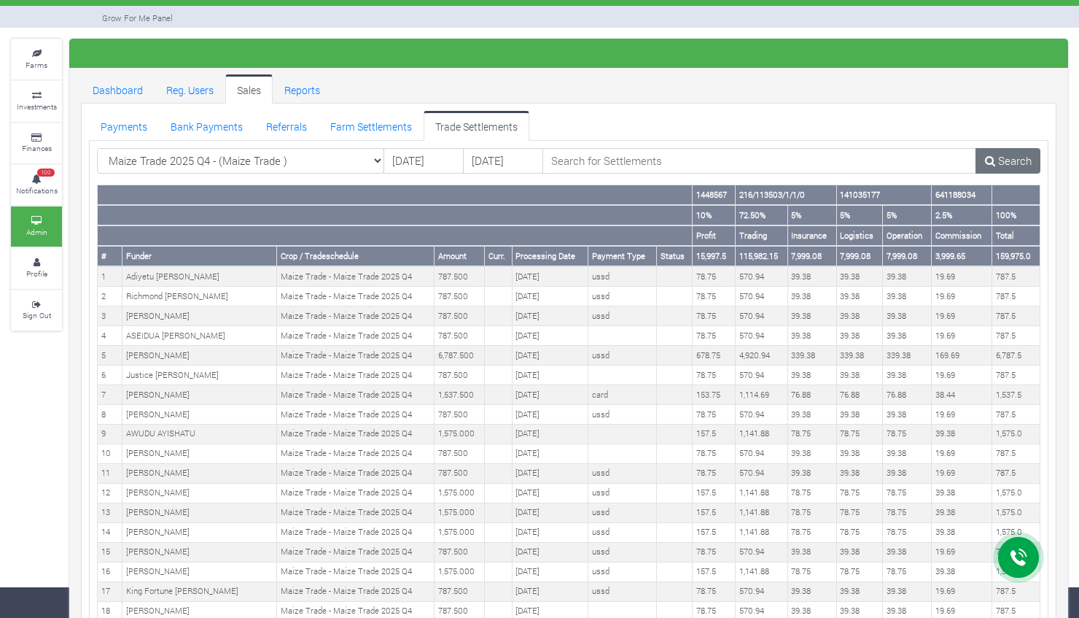
scroll to position [0, 0]
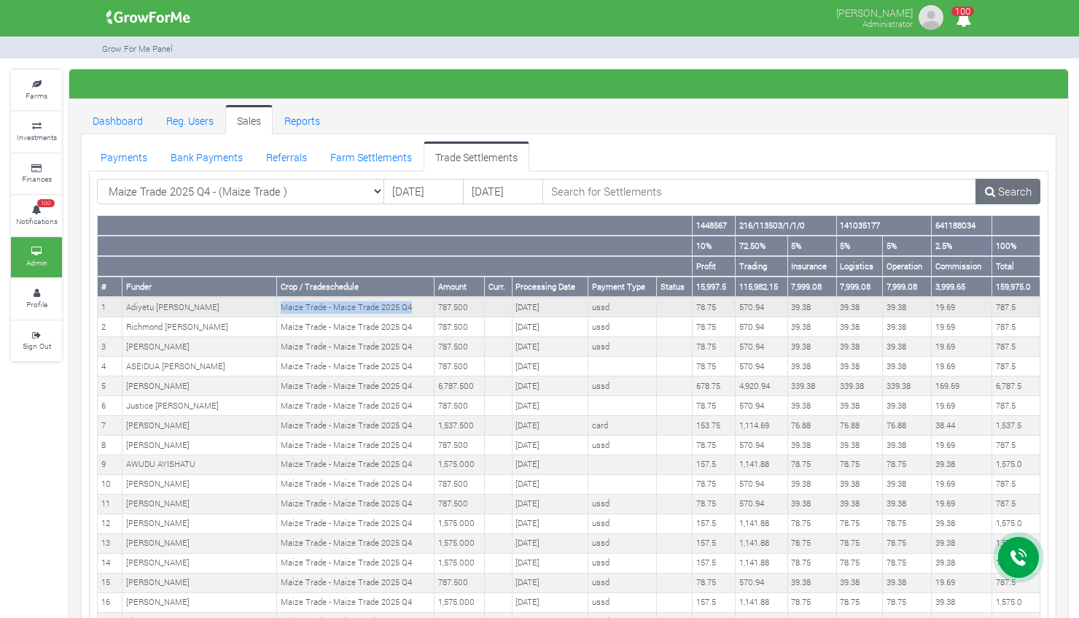
drag, startPoint x: 279, startPoint y: 303, endPoint x: 407, endPoint y: 305, distance: 128.3
click at [407, 305] on td "Maize Trade - Maize Trade 2025 Q4" at bounding box center [355, 307] width 157 height 20
copy td "Maize Trade - Maize Trade 2025 Q4"
click at [378, 187] on select "Maize Trade 2025 Q4 - (Maize Trade ) All AcresNano Soybean Trading - 2024 - (So…" at bounding box center [240, 192] width 287 height 26
select select "?tradeschedule=46"
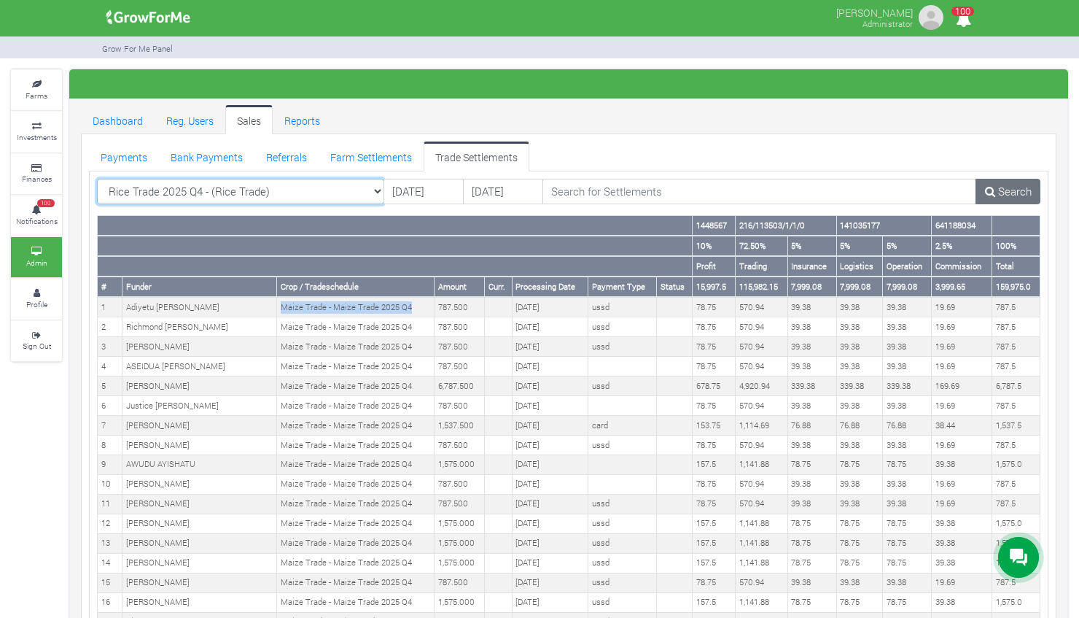
click at [97, 179] on select "Maize Trade 2025 Q4 - (Maize Trade ) All AcresNano Soybean Trading - 2024 - (So…" at bounding box center [240, 192] width 287 height 26
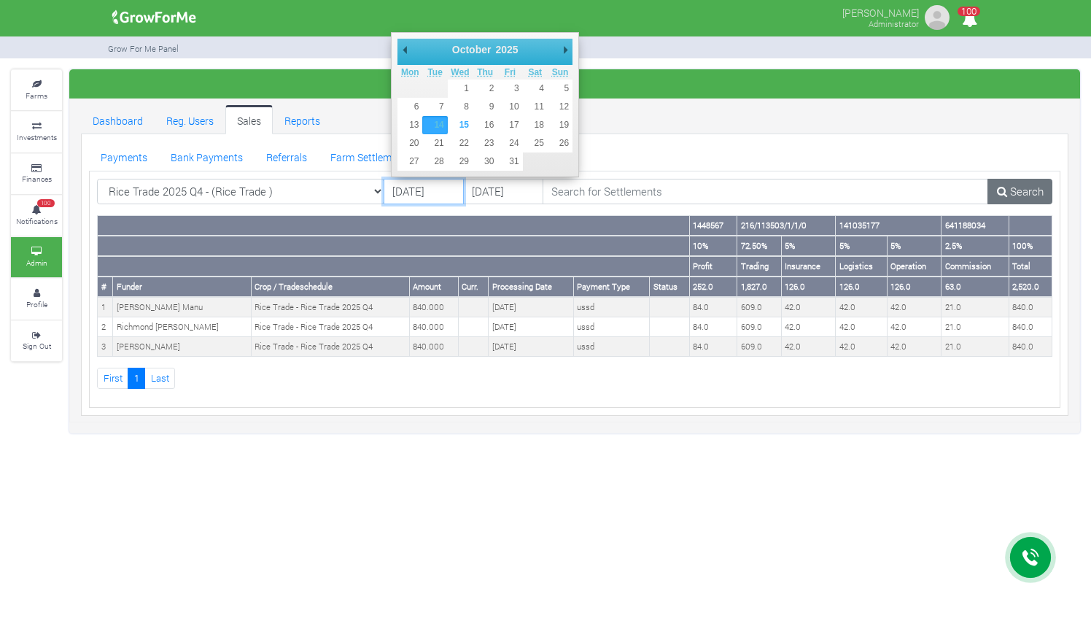
click at [410, 184] on input "[DATE]" at bounding box center [424, 192] width 80 height 26
click at [397, 47] on div "October January February March April May June July August September October Nov…" at bounding box center [485, 104] width 188 height 145
drag, startPoint x: 397, startPoint y: 47, endPoint x: 410, endPoint y: 50, distance: 13.3
click at [410, 50] on div "October January February March April May June July August September October Nov…" at bounding box center [485, 104] width 188 height 145
type input "[DATE]"
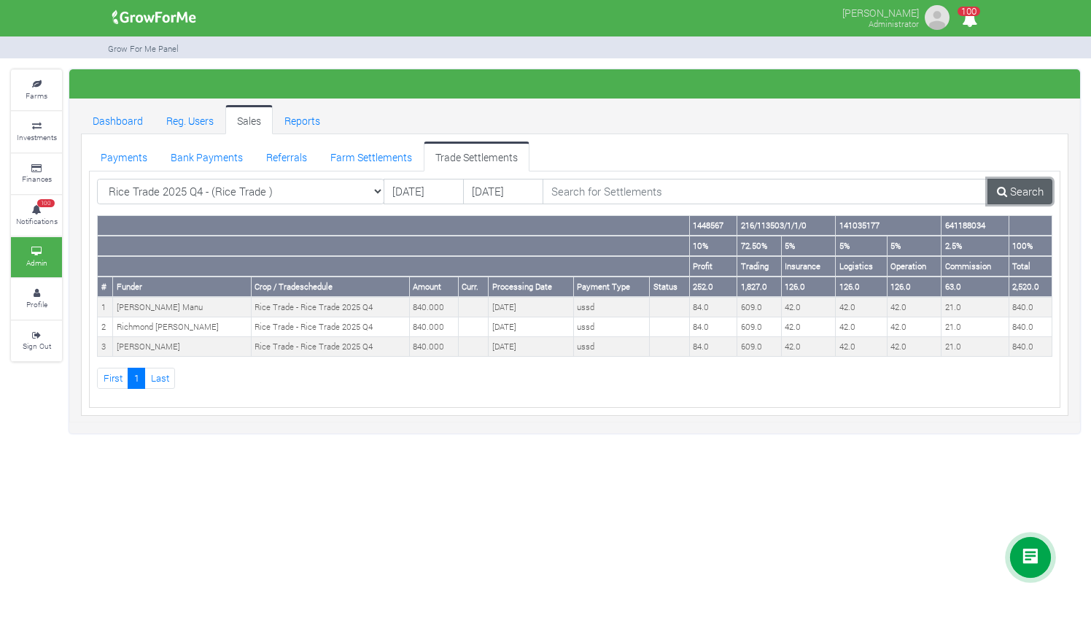
click at [1020, 195] on link "Search" at bounding box center [1019, 192] width 65 height 26
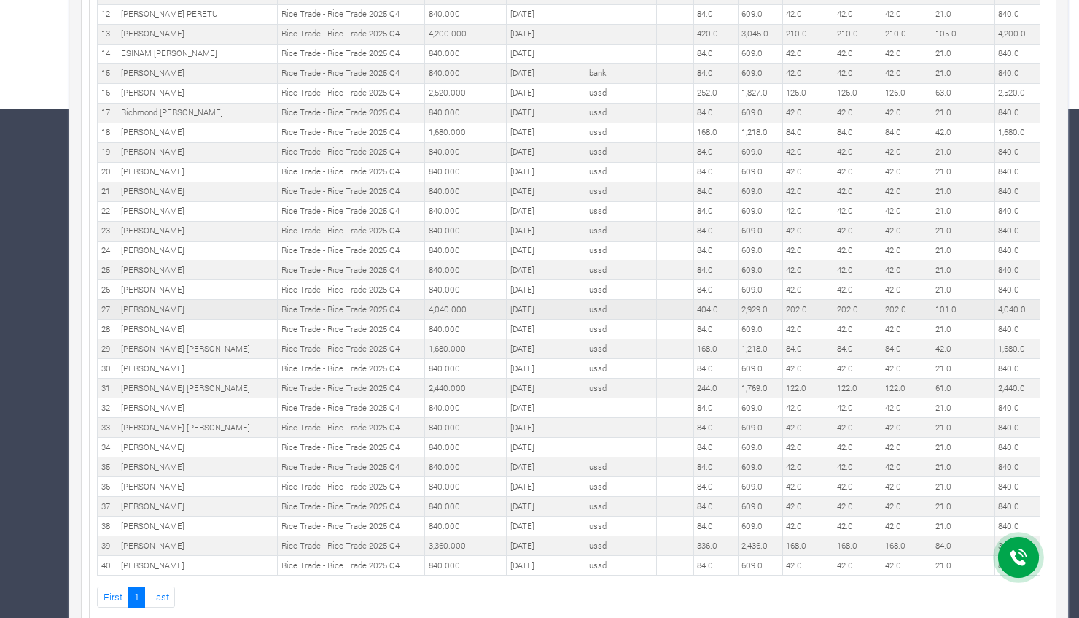
scroll to position [531, 0]
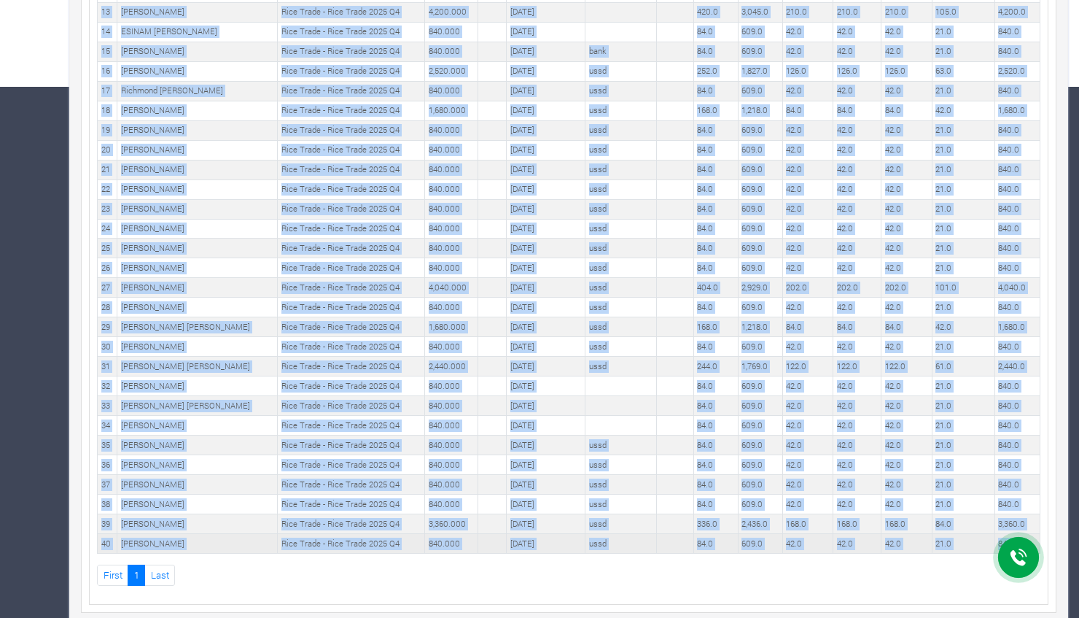
drag, startPoint x: 99, startPoint y: 303, endPoint x: 1034, endPoint y: 529, distance: 961.7
click at [1034, 529] on tbody "1 Seth Opoku Manu Rice Trade - Rice Trade 2025 Q4 840.000 15th Oct 2025 ussd 84…" at bounding box center [569, 159] width 943 height 787
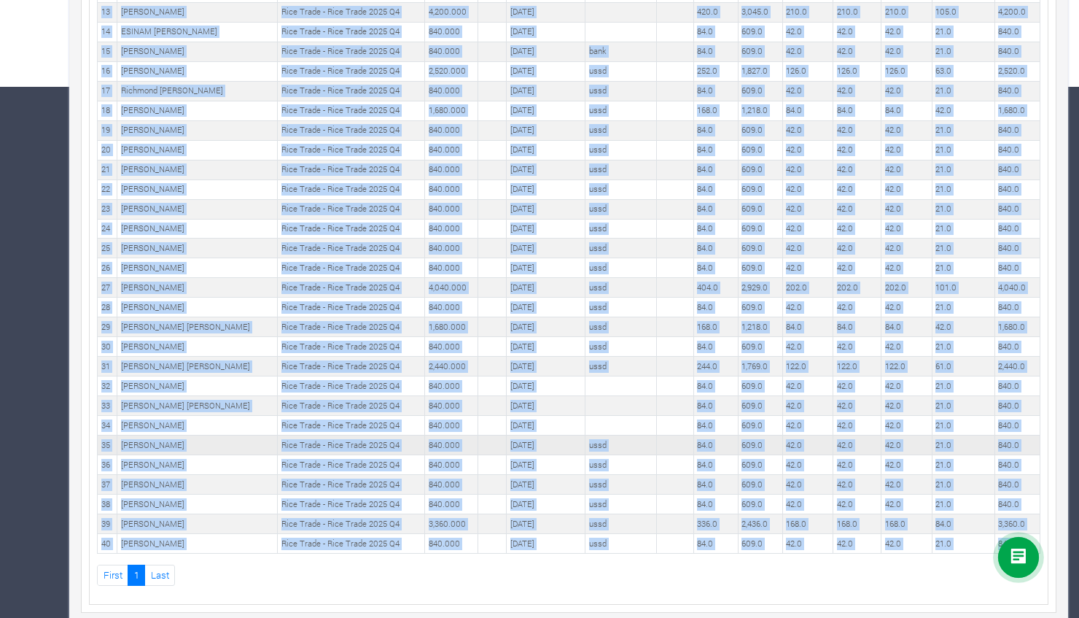
copy tbody "1 Seth Opoku Manu Rice Trade - Rice Trade 2025 Q4 840.000 15th Oct 2025 ussd 84…"
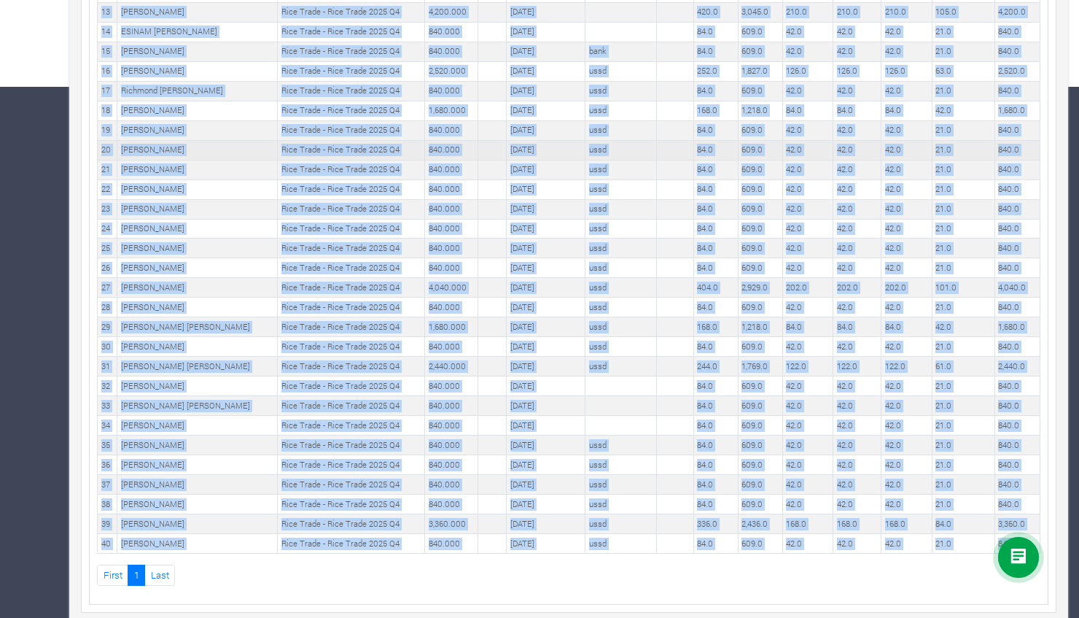
click at [251, 140] on td "Frank Aboagye" at bounding box center [197, 150] width 160 height 20
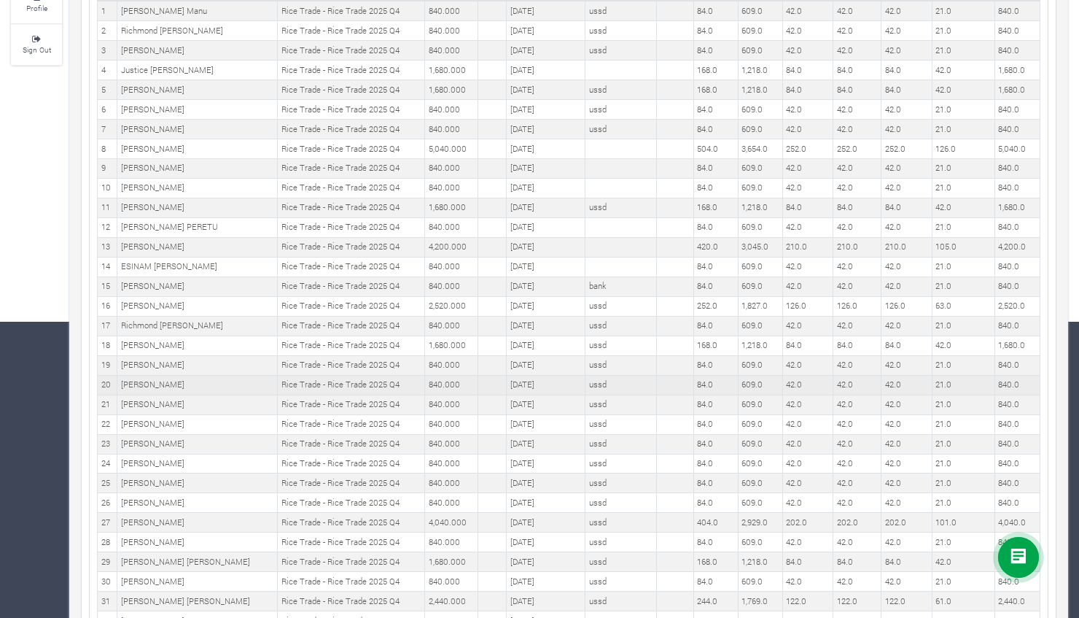
scroll to position [0, 0]
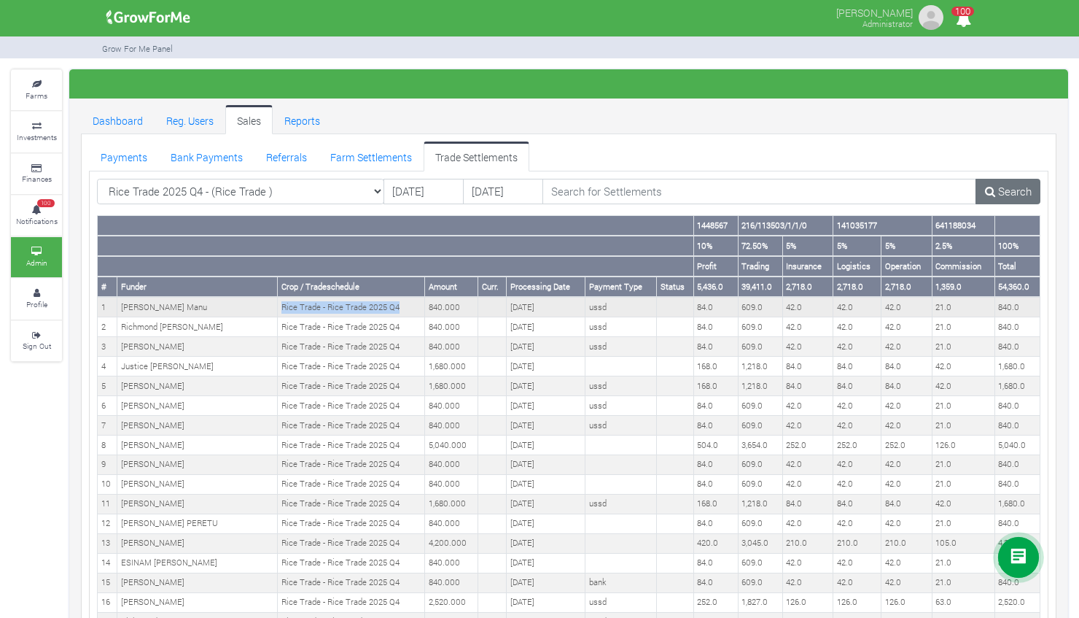
drag, startPoint x: 271, startPoint y: 303, endPoint x: 400, endPoint y: 312, distance: 129.4
click at [400, 312] on td "Rice Trade - Rice Trade 2025 Q4" at bounding box center [351, 307] width 147 height 20
copy td "Rice Trade - Rice Trade 2025 Q4"
click at [381, 187] on select "Rice Trade 2025 Q4 - (Rice Trade ) All AcresNano Soybean Trading - 2024 - (Soyb…" at bounding box center [240, 192] width 287 height 26
select select "?tradeschedule=44"
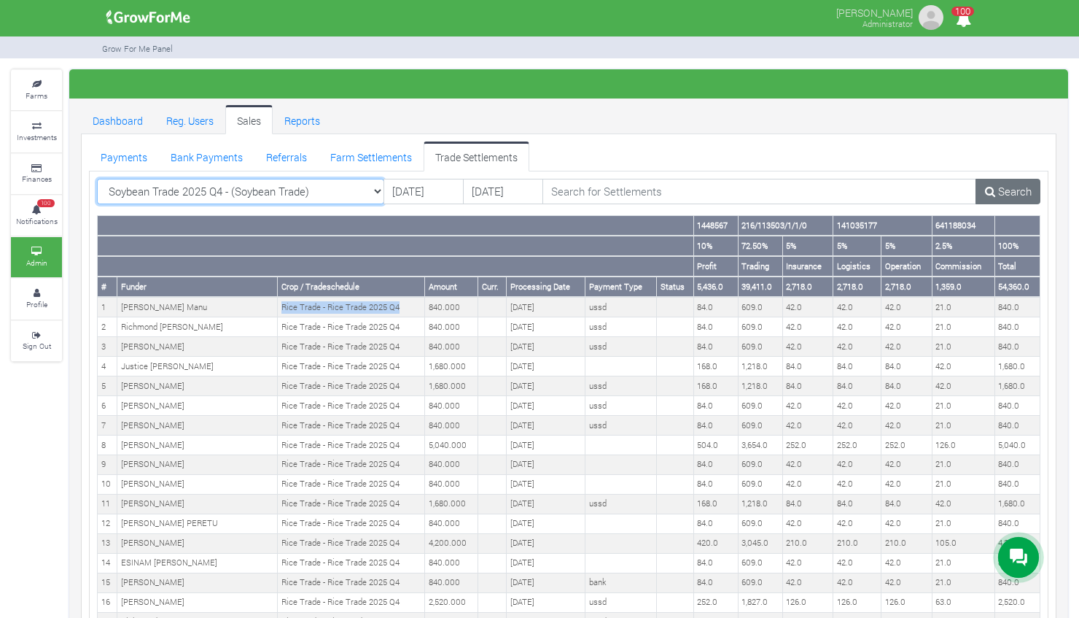
click at [97, 179] on select "Rice Trade 2025 Q4 - (Rice Trade ) All AcresNano Soybean Trading - 2024 - (Soyb…" at bounding box center [240, 192] width 287 height 26
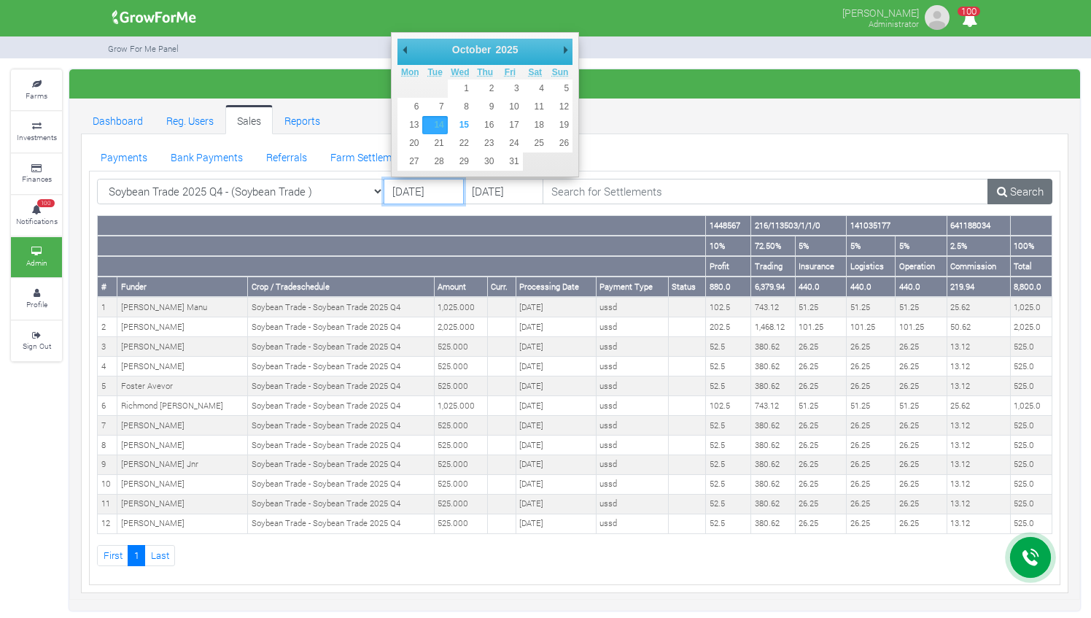
click at [405, 189] on input "[DATE]" at bounding box center [424, 192] width 80 height 26
type input "01/01/2024"
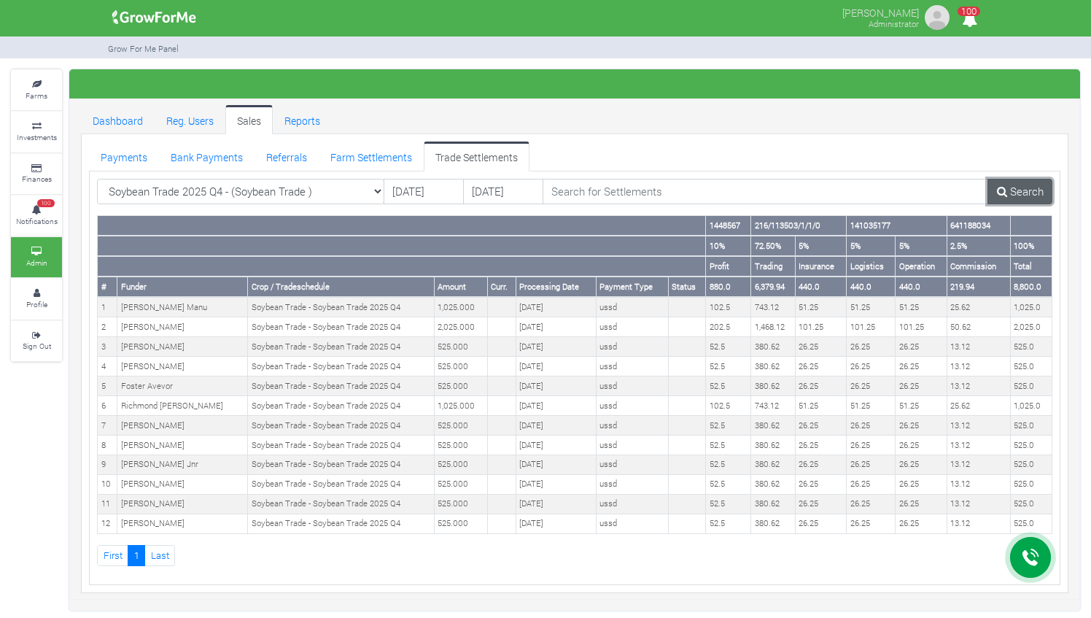
click at [993, 191] on link "Search" at bounding box center [1019, 192] width 65 height 26
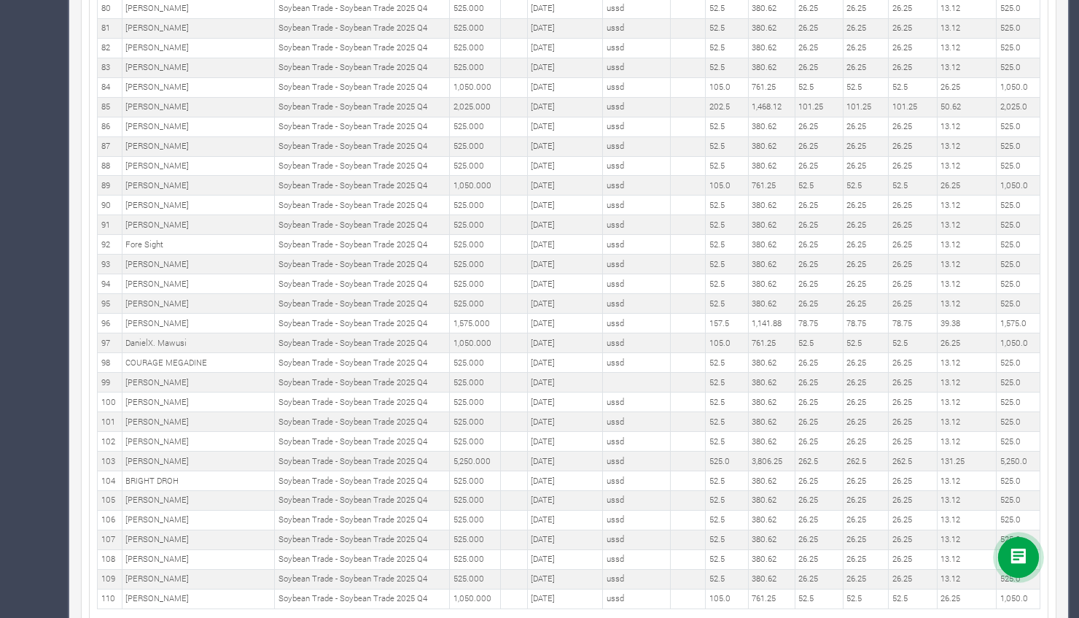
scroll to position [1891, 0]
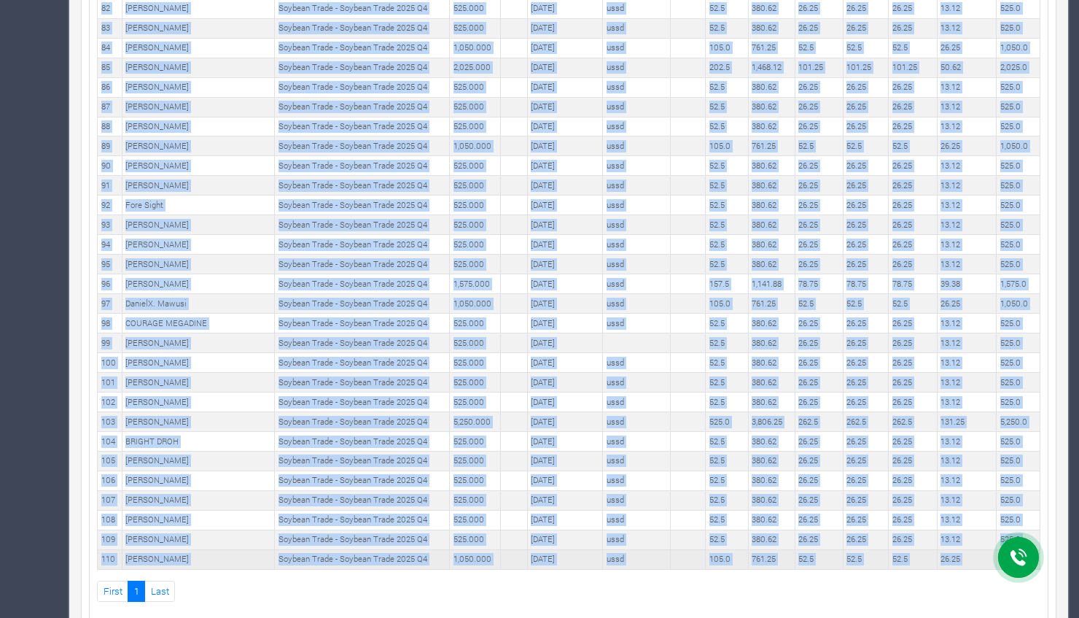
drag, startPoint x: 99, startPoint y: 303, endPoint x: 1034, endPoint y: 527, distance: 961.2
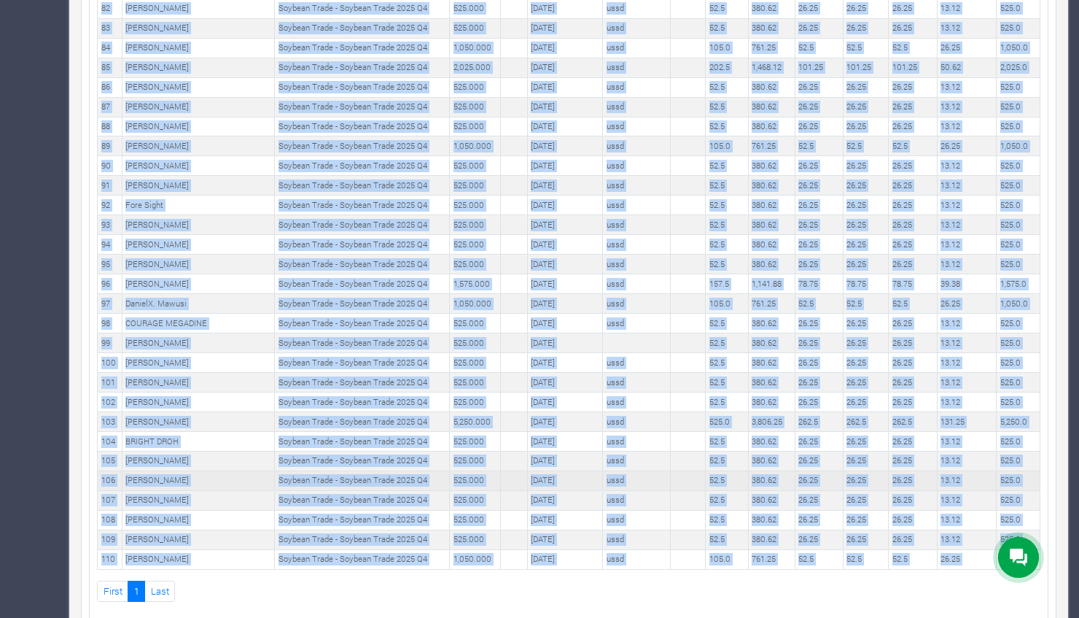
copy tbody "1 Seth Opoku Manu Soybean Trade - Soybean Trade 2025 Q4 1,025.000 15th Oct 2025…"
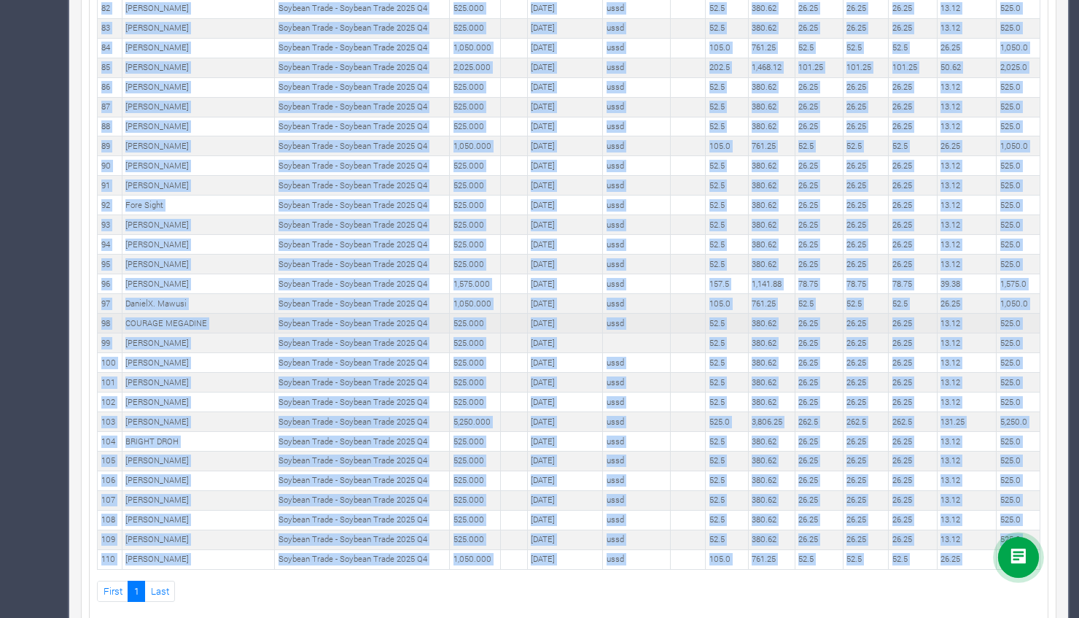
click at [179, 314] on td "COURAGE MEGADINE" at bounding box center [198, 324] width 153 height 20
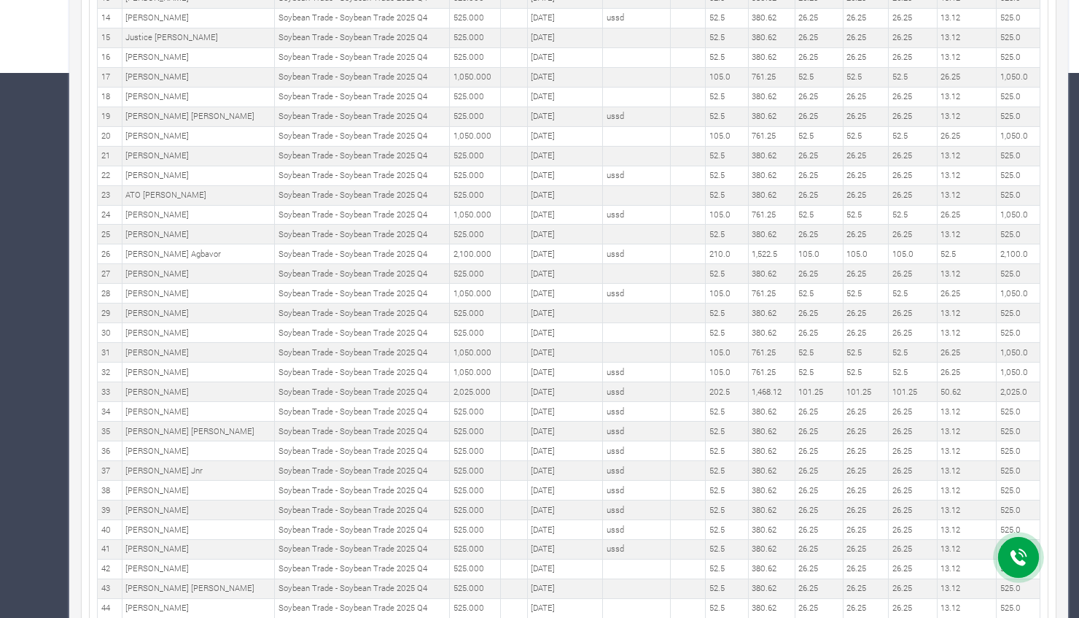
scroll to position [0, 0]
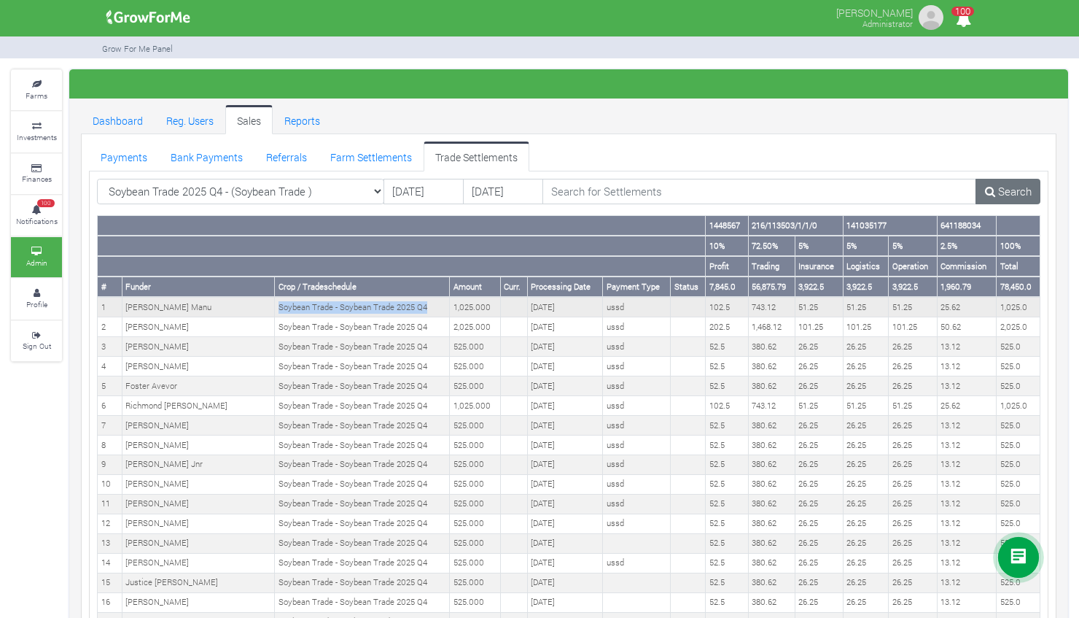
drag, startPoint x: 262, startPoint y: 303, endPoint x: 419, endPoint y: 310, distance: 156.2
click at [419, 310] on td "Soybean Trade - Soybean Trade 2025 Q4" at bounding box center [362, 307] width 175 height 20
copy td "Soybean Trade - Soybean Trade 2025 Q4"
click at [32, 124] on icon at bounding box center [37, 125] width 44 height 7
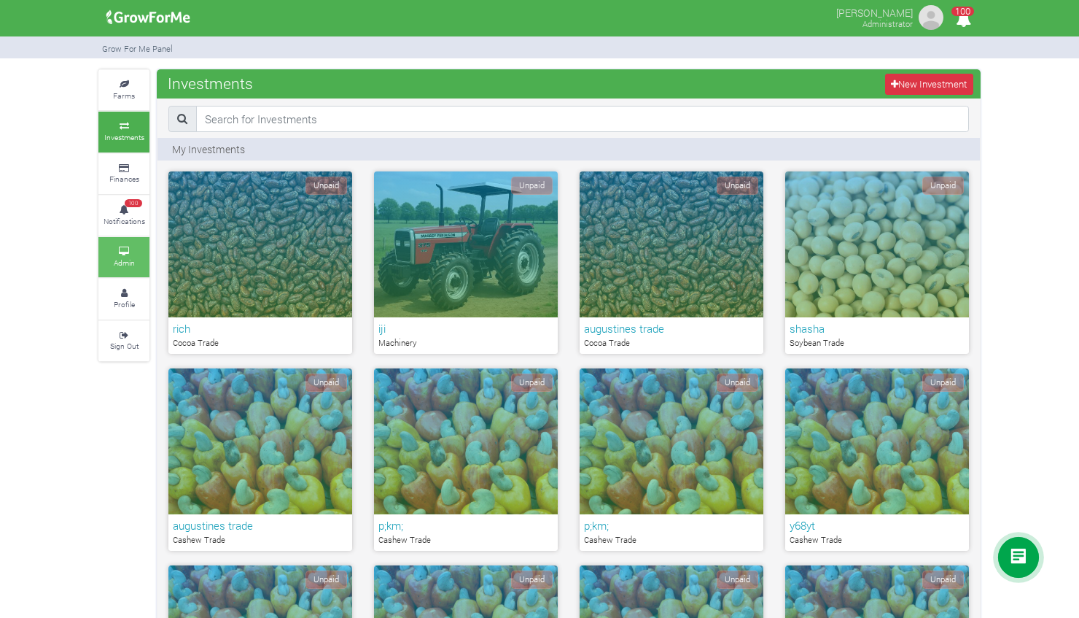
click at [120, 248] on icon at bounding box center [124, 251] width 44 height 7
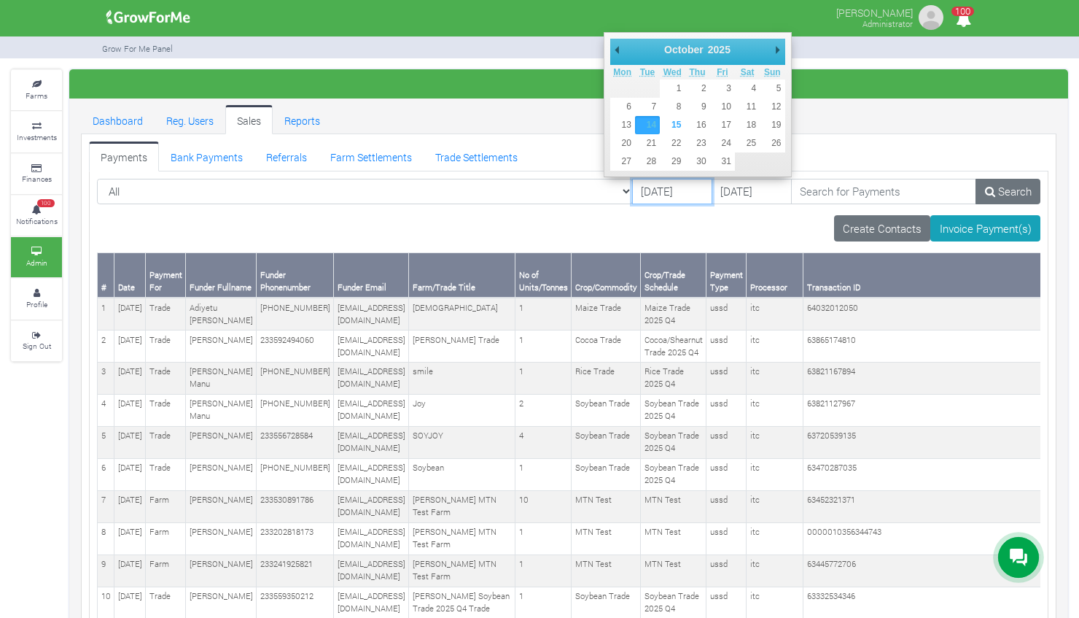
click at [632, 192] on input "[DATE]" at bounding box center [672, 192] width 80 height 26
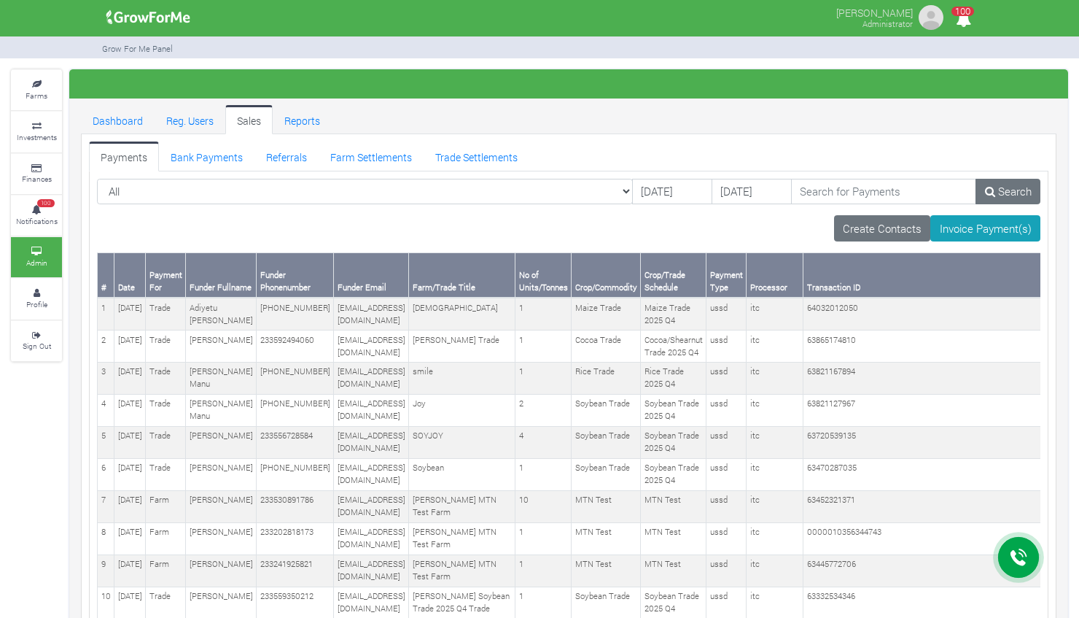
click at [122, 160] on link "Payments" at bounding box center [124, 155] width 70 height 29
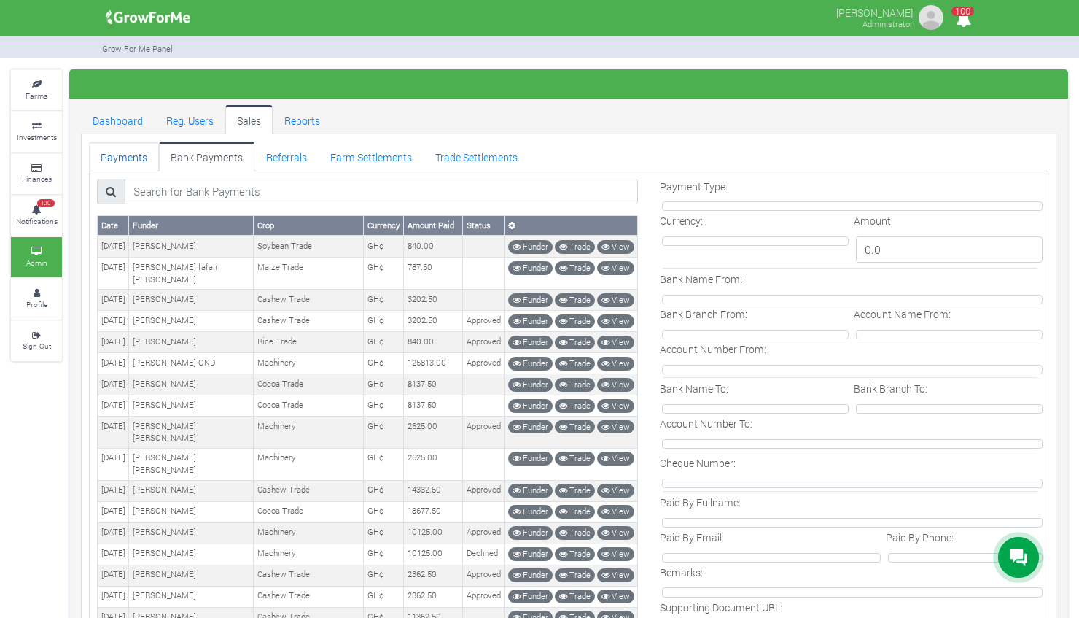
click at [125, 156] on link "Payments" at bounding box center [124, 155] width 70 height 29
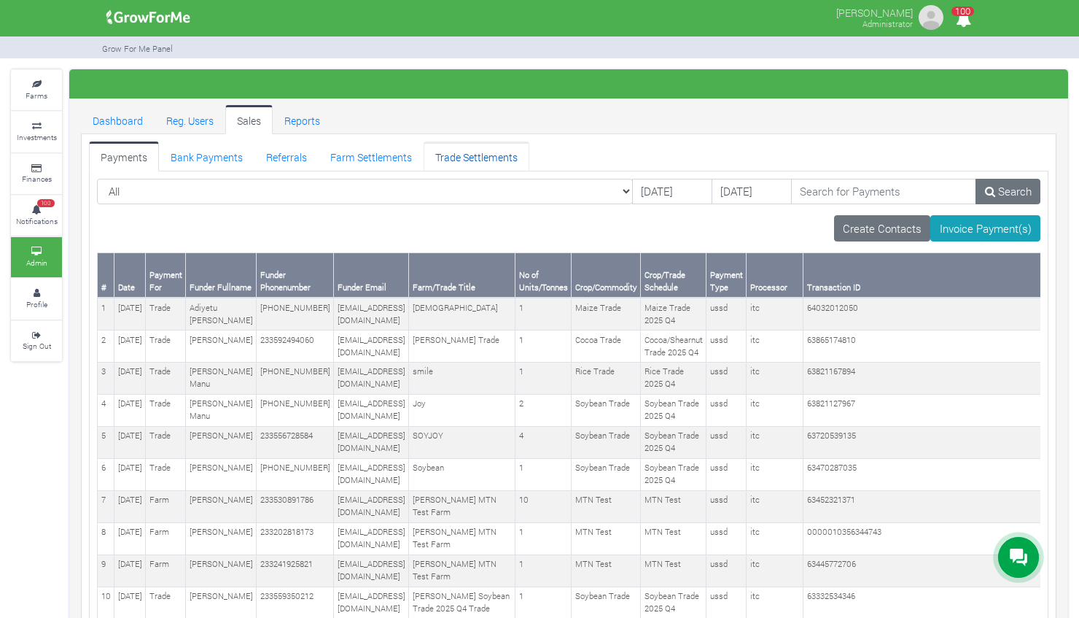
click at [492, 150] on link "Trade Settlements" at bounding box center [477, 155] width 106 height 29
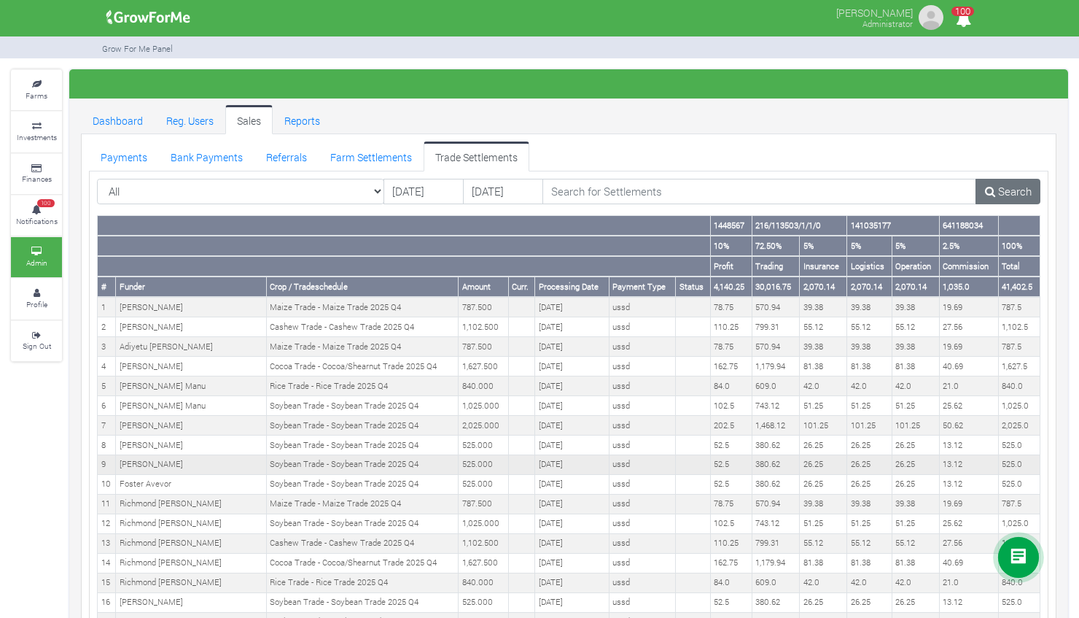
click at [98, 469] on td "9" at bounding box center [107, 464] width 18 height 20
click at [124, 154] on link "Payments" at bounding box center [124, 155] width 70 height 29
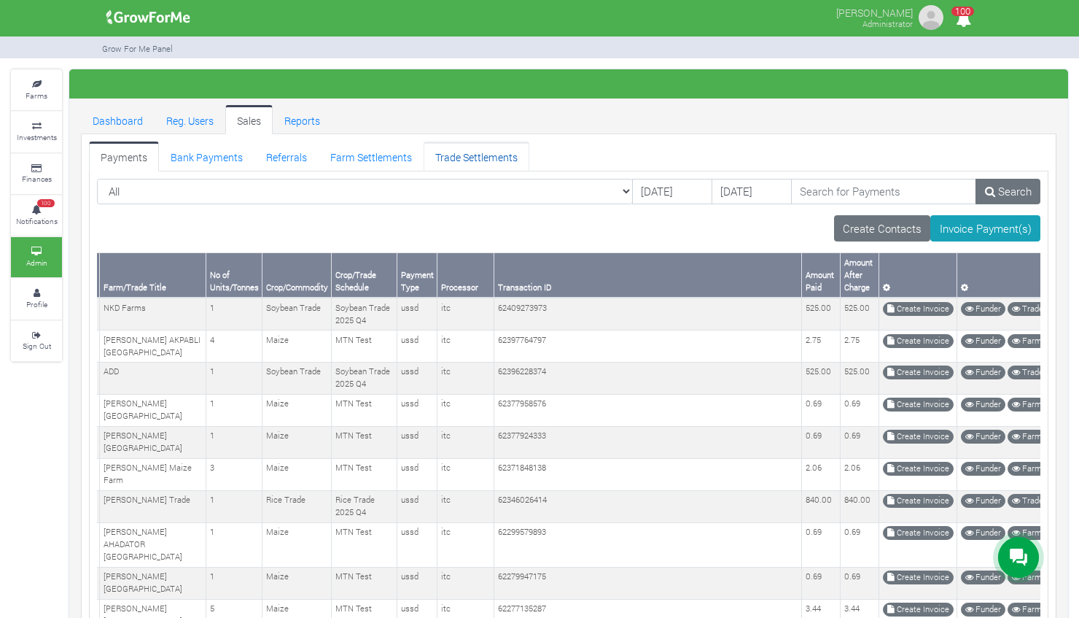
click at [466, 160] on link "Trade Settlements" at bounding box center [477, 155] width 106 height 29
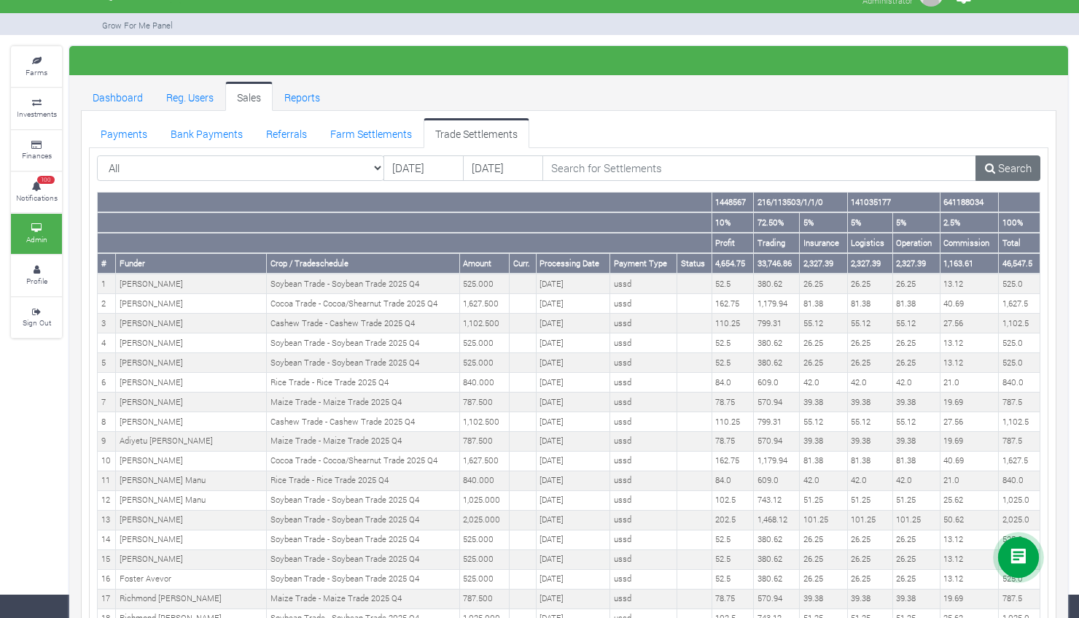
scroll to position [26, 0]
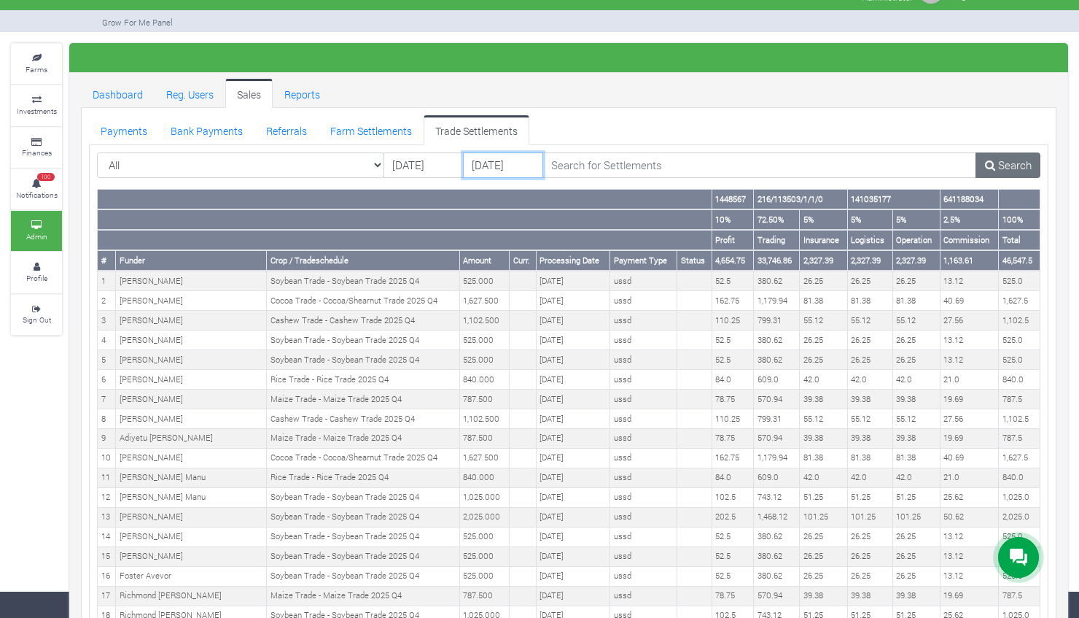
click at [487, 159] on input "16/10/2025" at bounding box center [503, 165] width 80 height 26
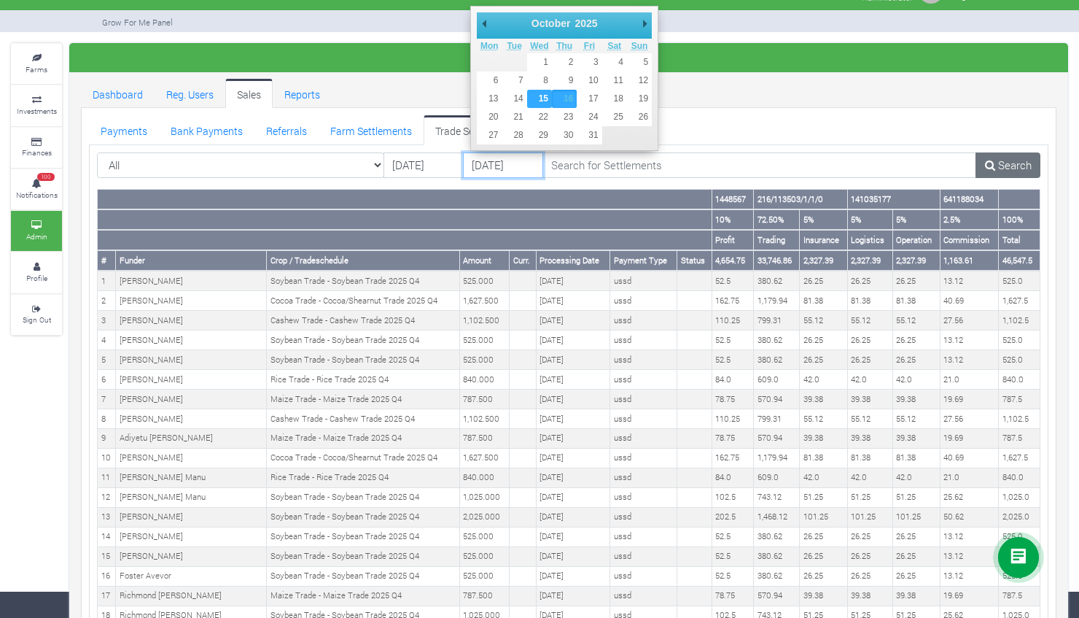
type input "[DATE]"
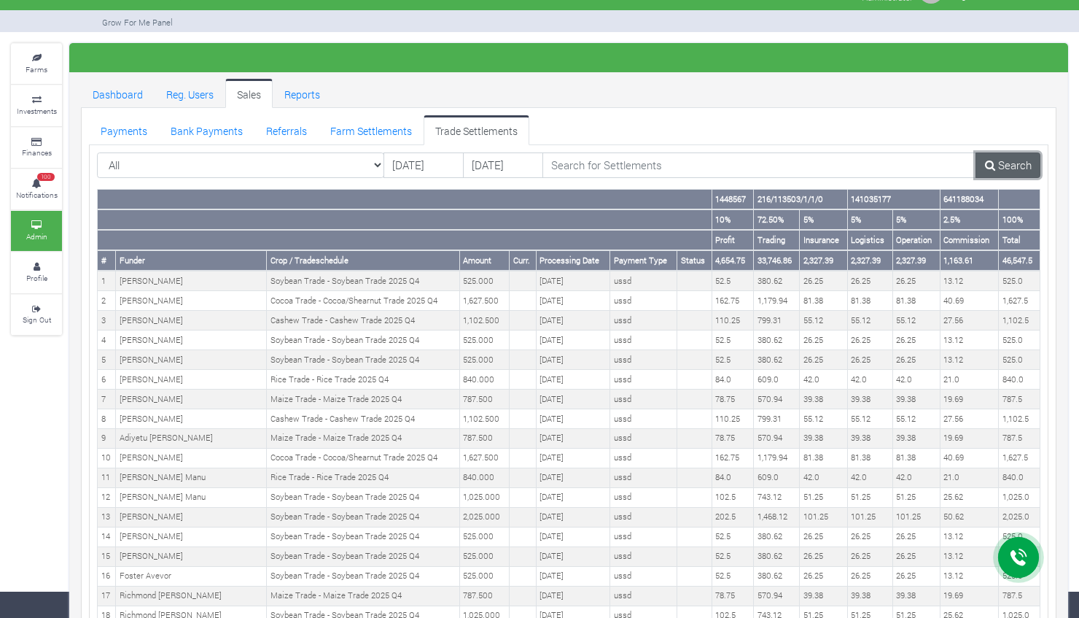
click at [999, 163] on link "Search" at bounding box center [1008, 165] width 65 height 26
